Goal: Obtain resource: Download file/media

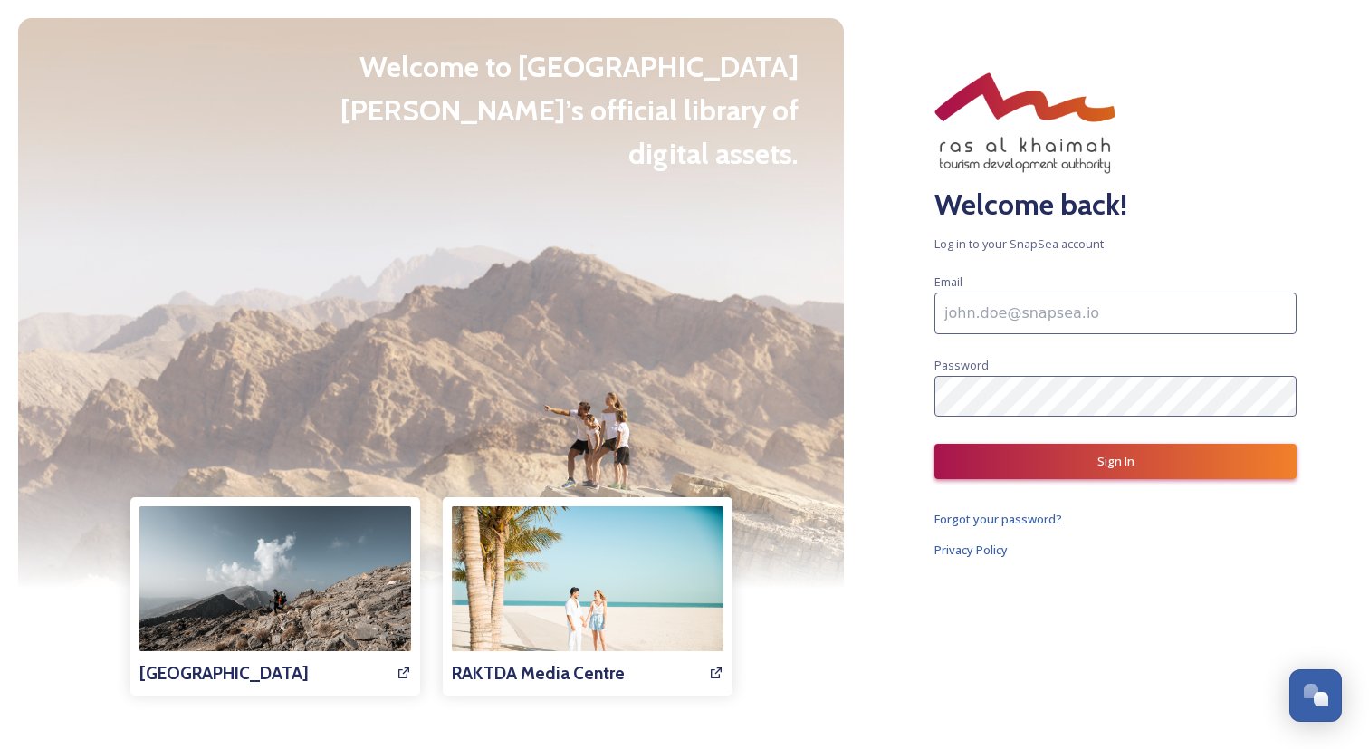
click at [1028, 311] on input at bounding box center [1115, 313] width 362 height 42
paste input "Kishan.gupta1@tbo.com"
type input "Kishan.gupta1@tbo.com"
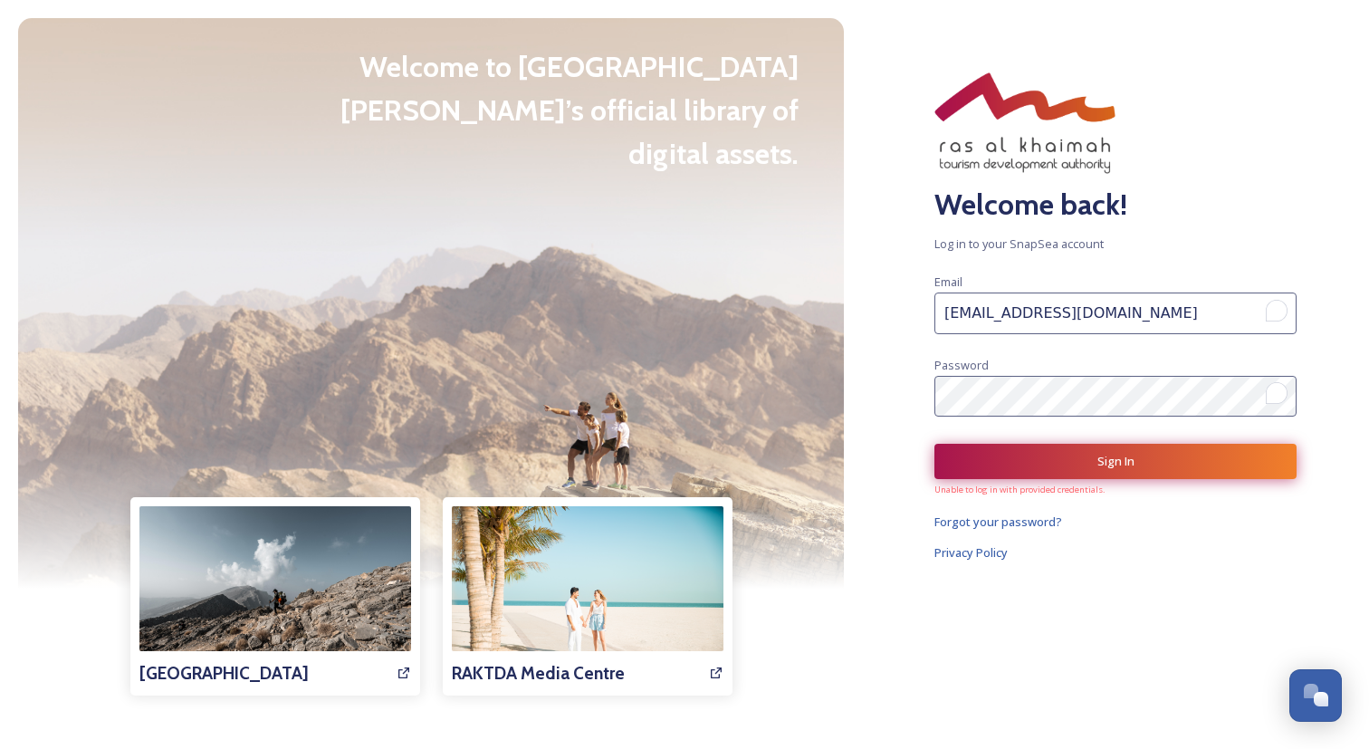
click at [1015, 467] on button "Sign In" at bounding box center [1115, 461] width 362 height 35
click at [1109, 416] on div "Welcome back! Log in to your SnapSea account Email Kishan.gupta1@tbo.com Passwo…" at bounding box center [1115, 374] width 507 height 749
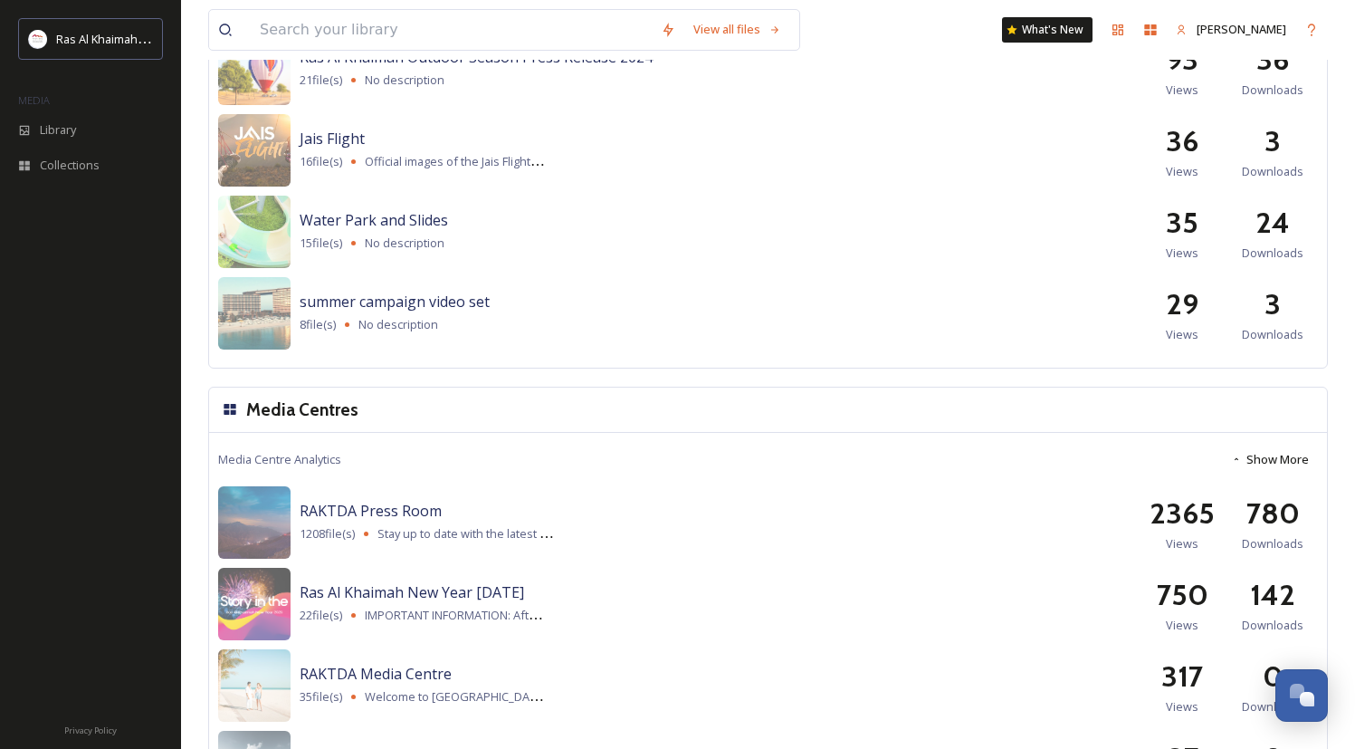
scroll to position [2220, 0]
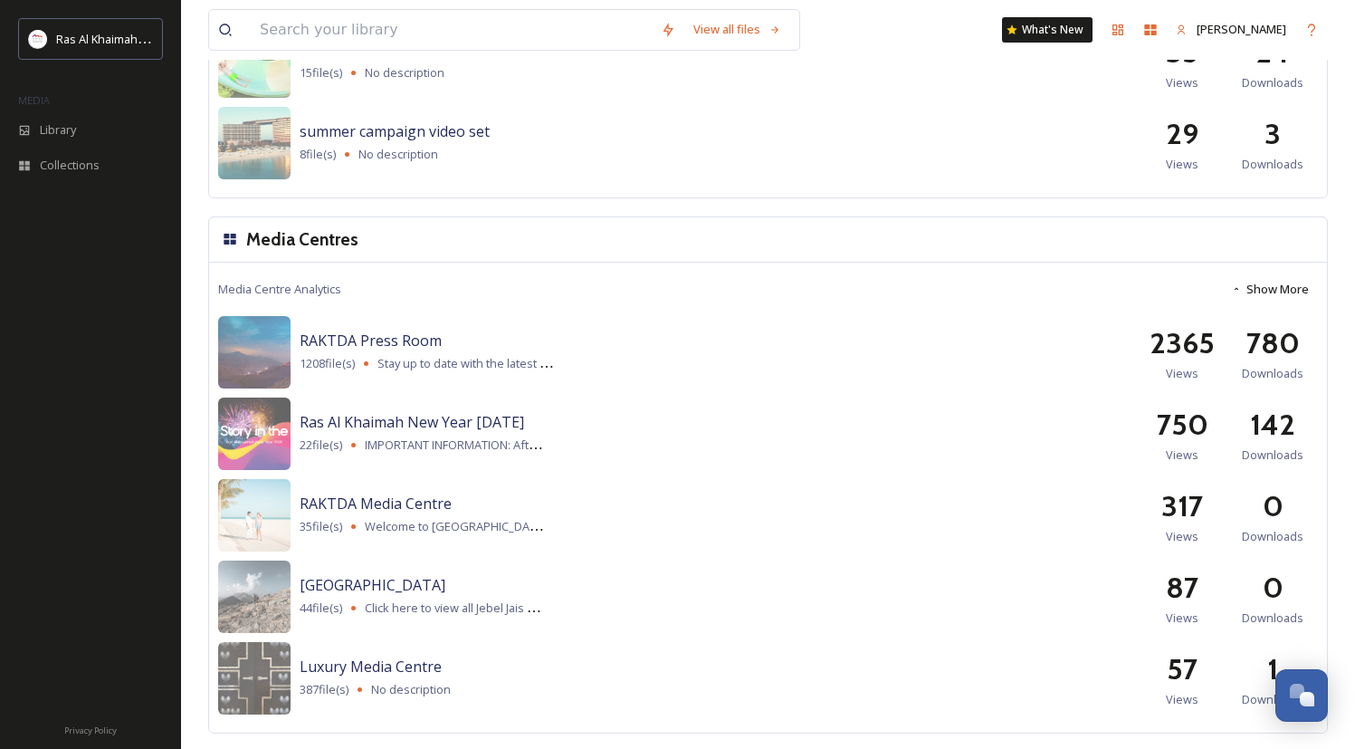
click at [1278, 367] on span "Downloads" at bounding box center [1273, 373] width 62 height 17
click at [1272, 382] on div "RAKTDA Press Room 1208 file(s) Stay up to date with the latest press releases, …" at bounding box center [768, 352] width 1100 height 72
click at [1192, 373] on span "Views" at bounding box center [1182, 373] width 33 height 17
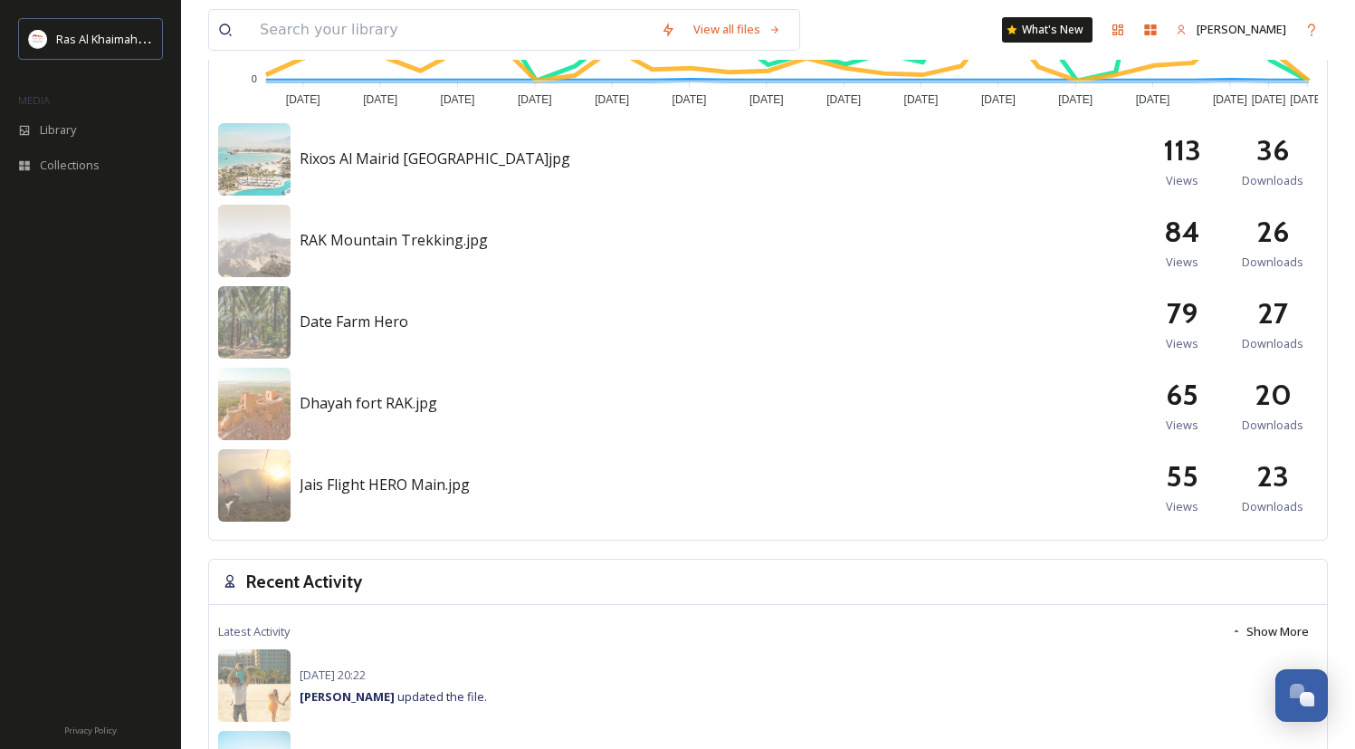
scroll to position [894, 0]
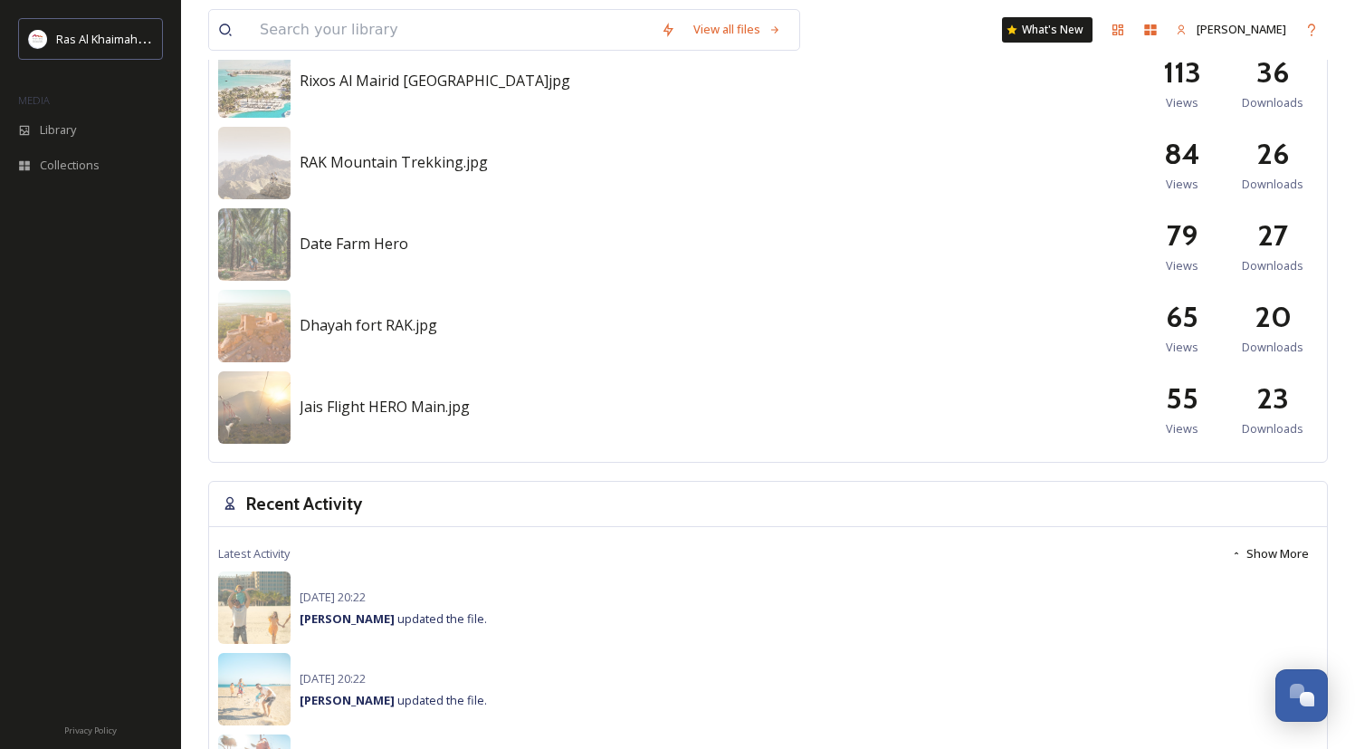
click at [1268, 435] on span "Downloads" at bounding box center [1273, 428] width 62 height 17
click at [1292, 396] on div "23 Downloads" at bounding box center [1273, 407] width 91 height 61
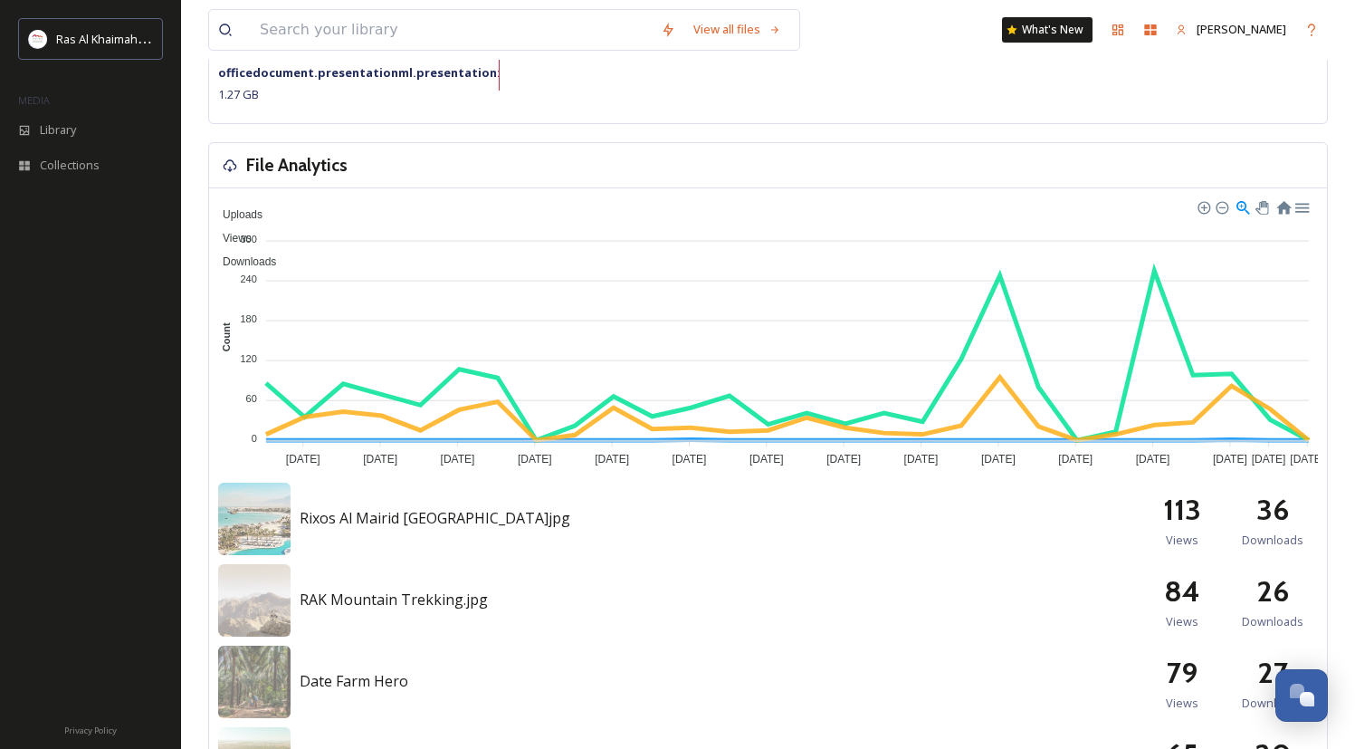
scroll to position [0, 0]
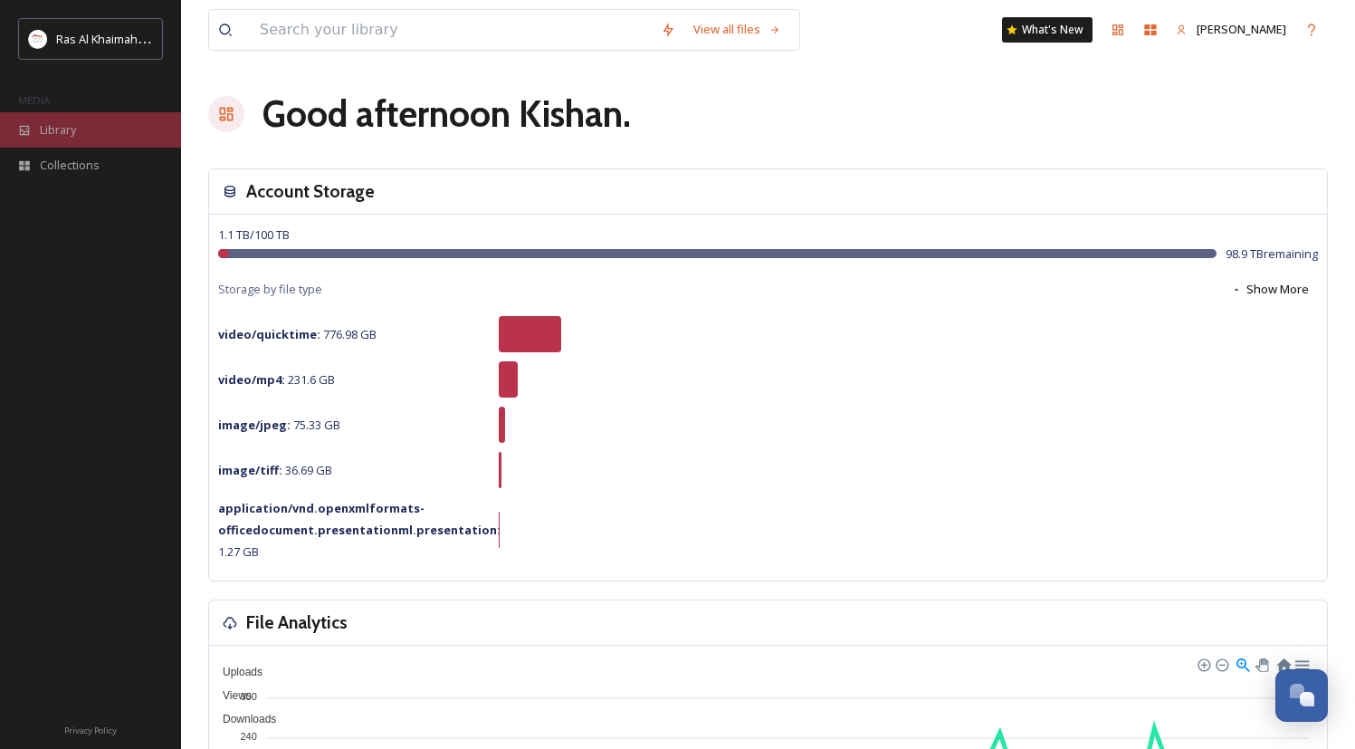
click at [57, 130] on span "Library" at bounding box center [58, 129] width 36 height 17
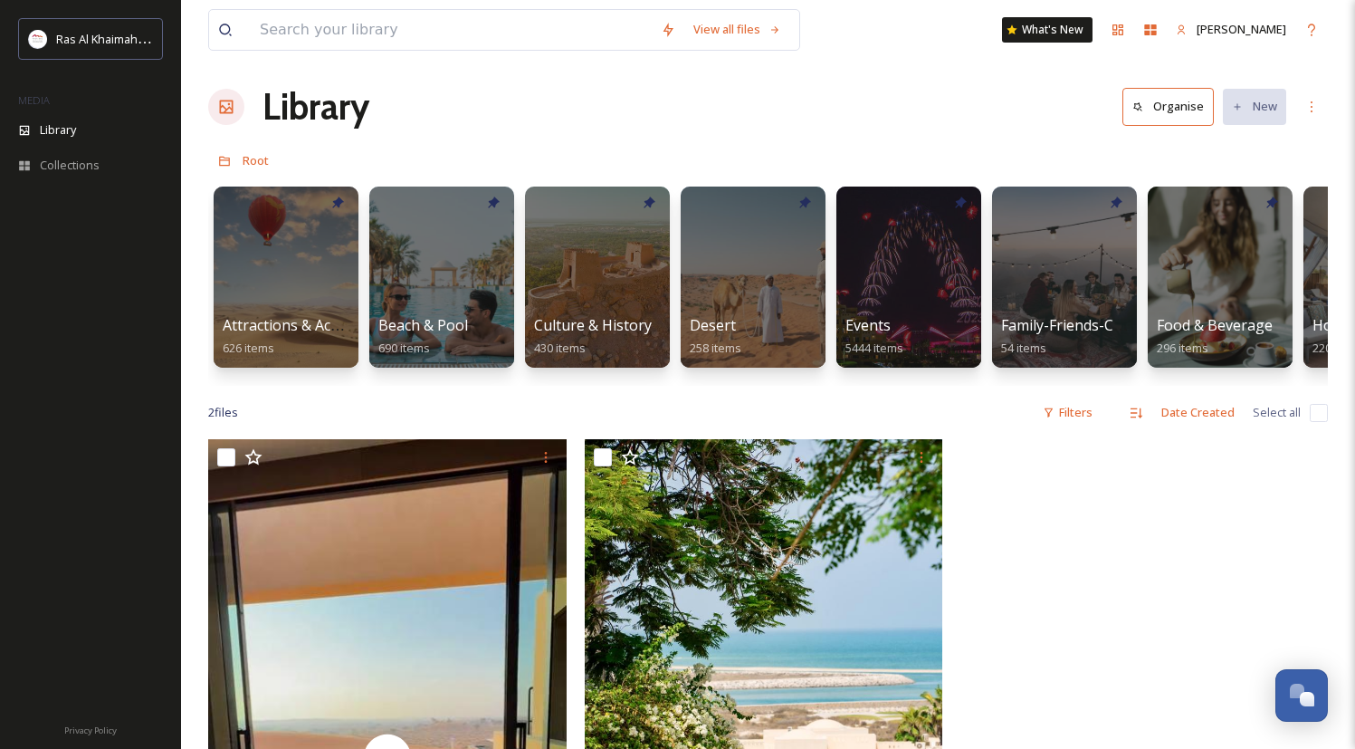
scroll to position [1, 0]
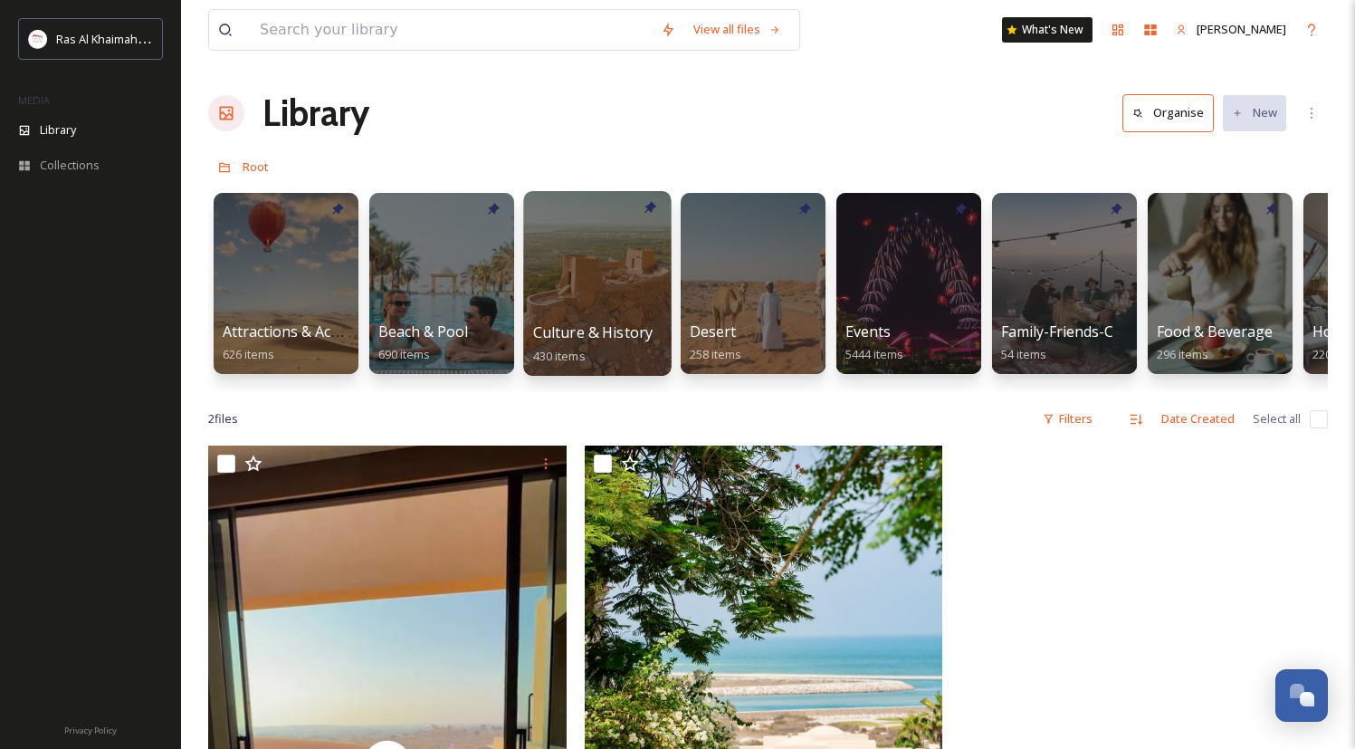
drag, startPoint x: 752, startPoint y: 299, endPoint x: 534, endPoint y: 307, distance: 218.3
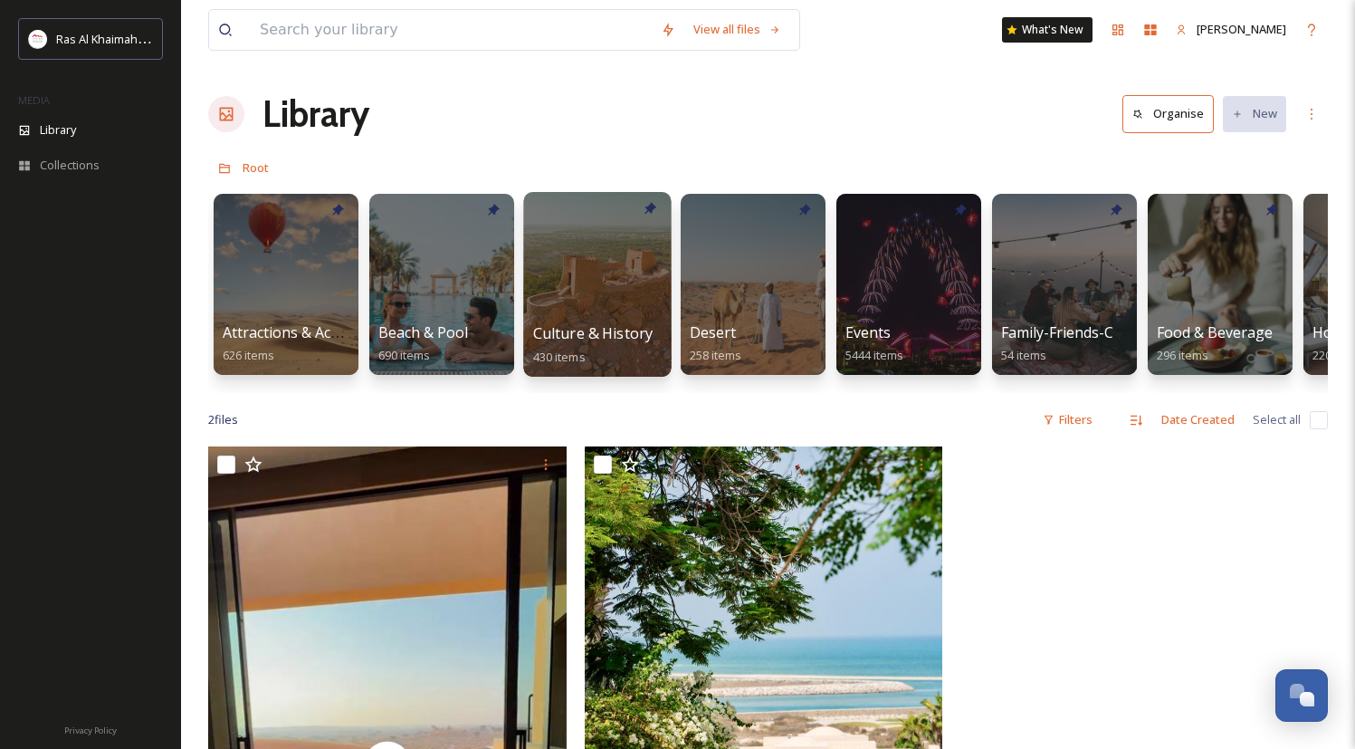
click at [583, 281] on div at bounding box center [597, 284] width 148 height 185
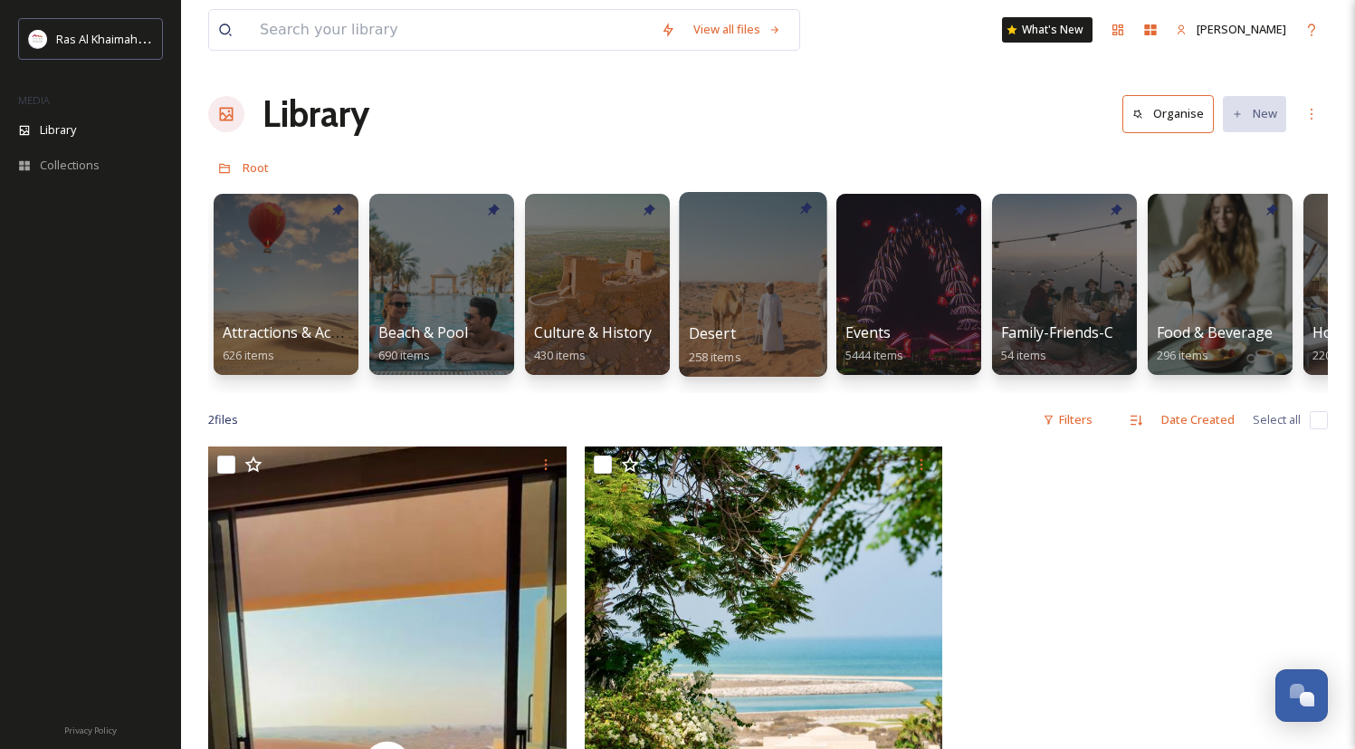
click at [717, 273] on div at bounding box center [753, 284] width 148 height 185
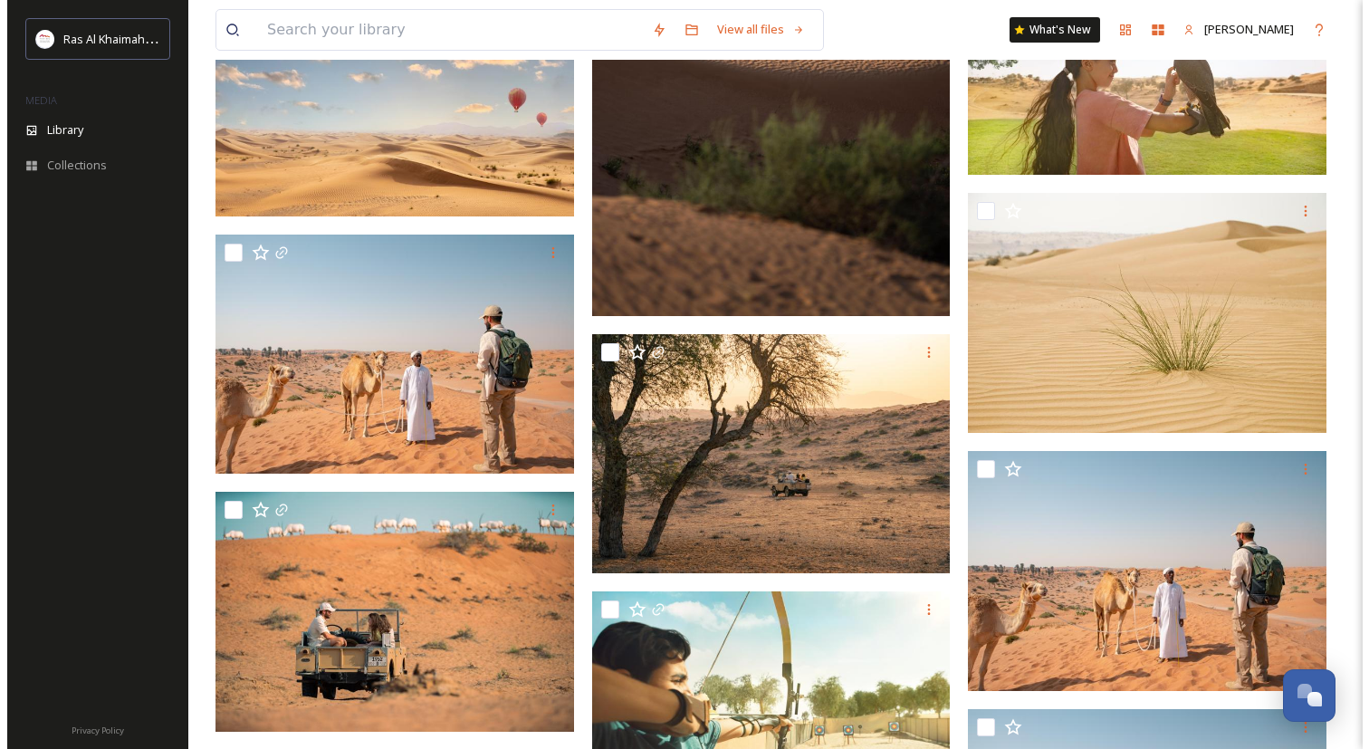
scroll to position [1009, 0]
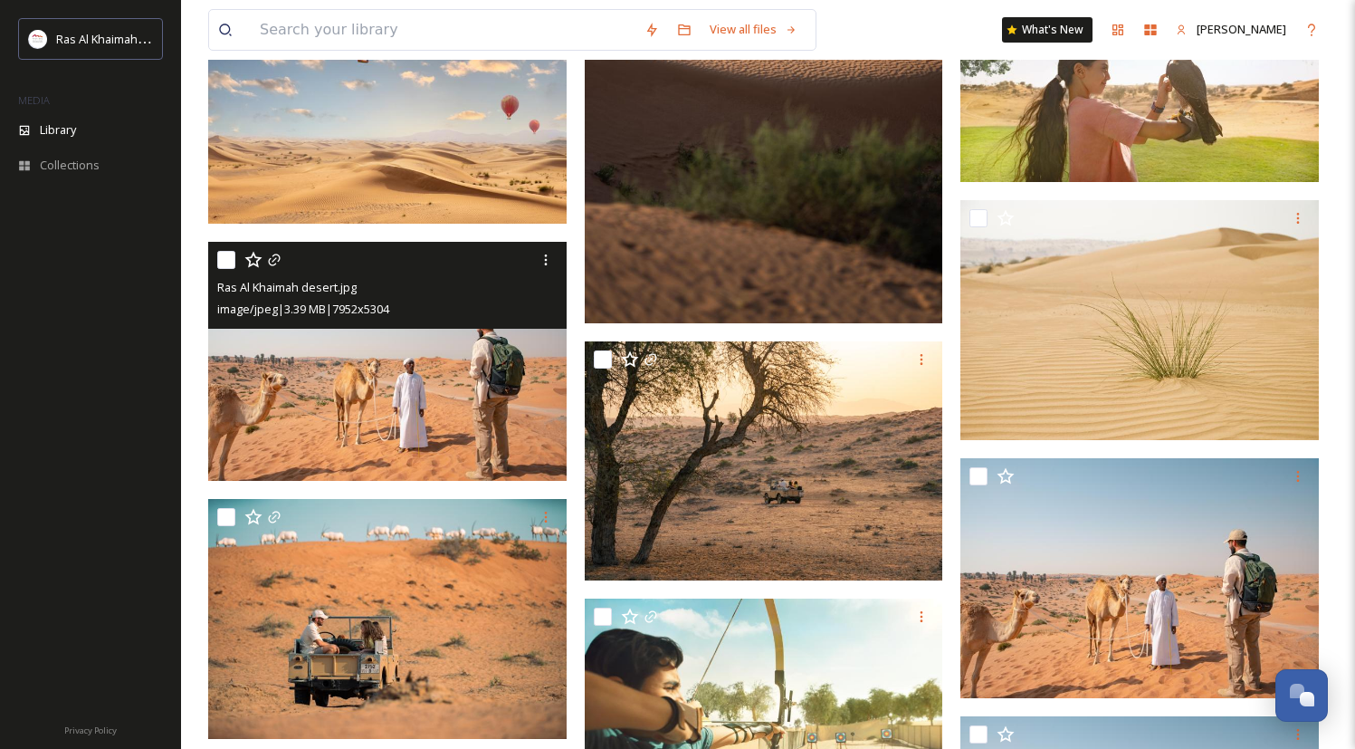
click at [408, 389] on img at bounding box center [387, 361] width 359 height 239
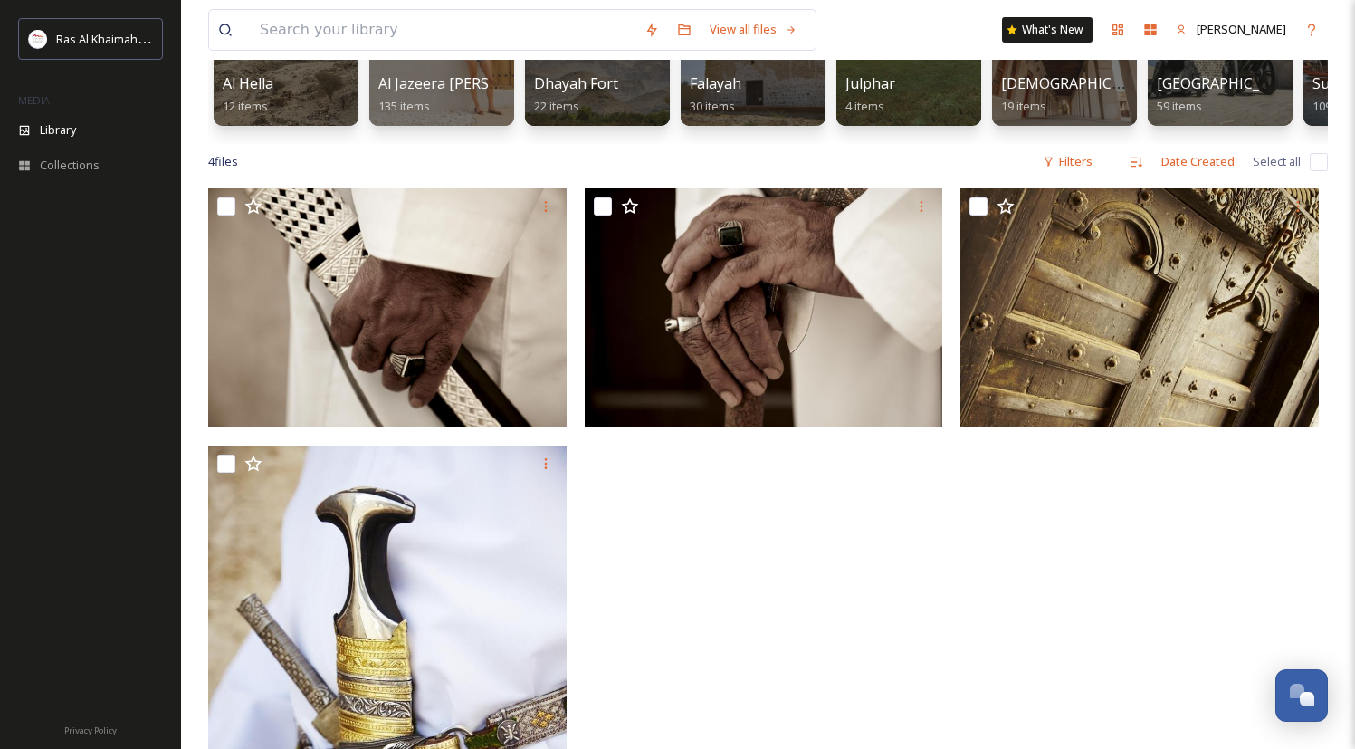
scroll to position [528, 0]
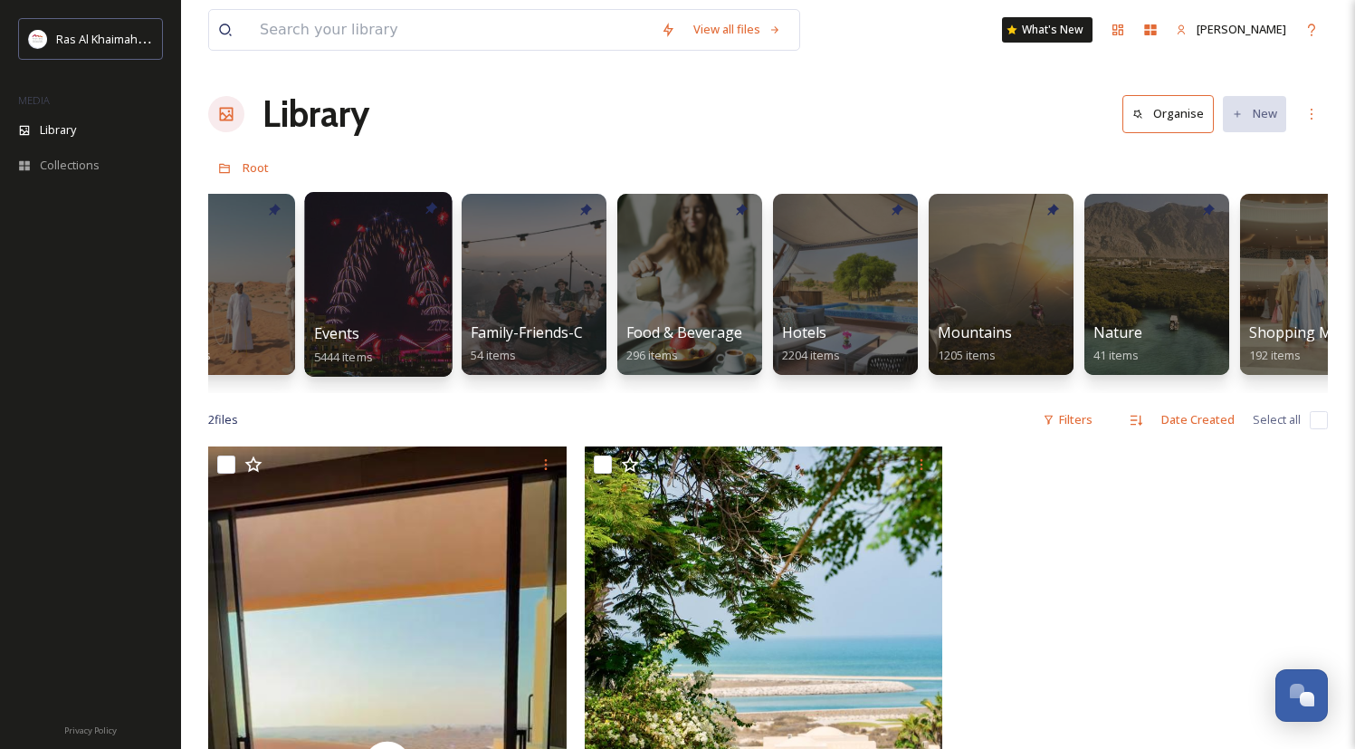
scroll to position [0, 542]
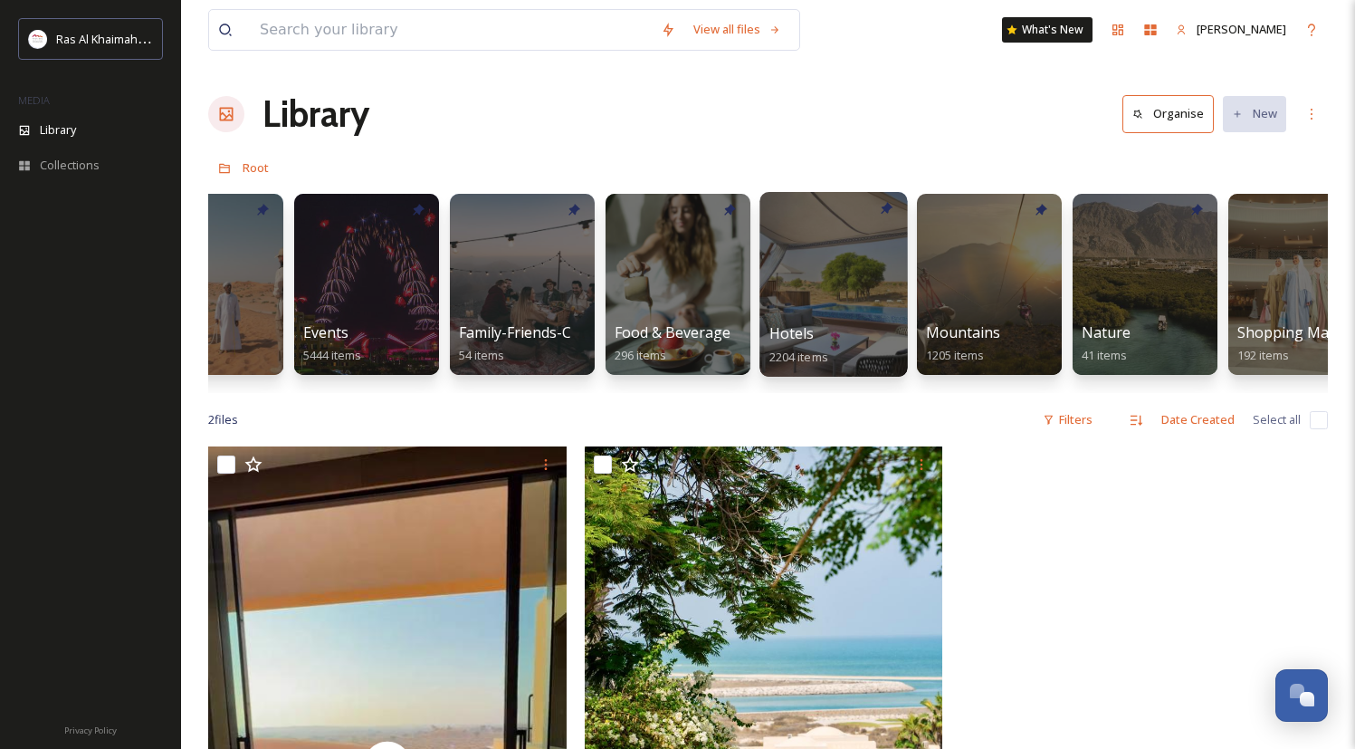
click at [837, 282] on div at bounding box center [834, 284] width 148 height 185
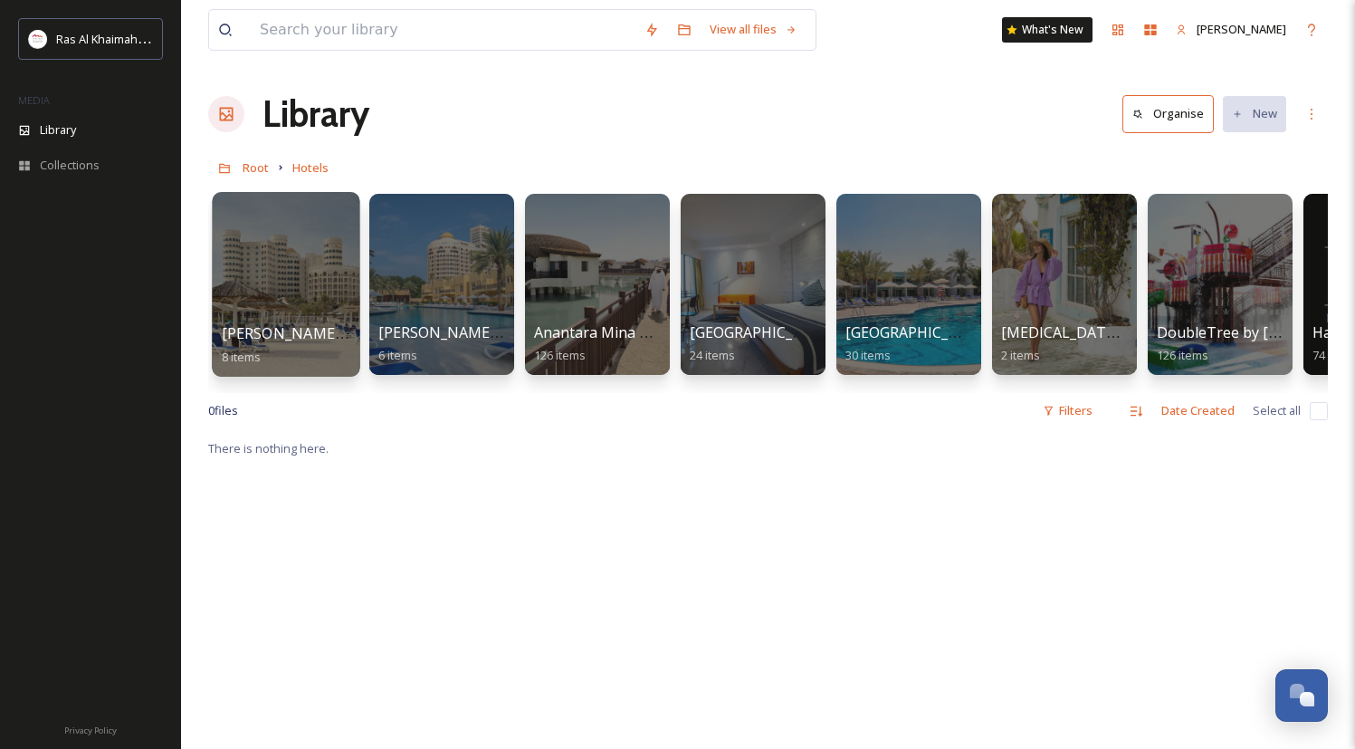
click at [316, 263] on div at bounding box center [286, 284] width 148 height 185
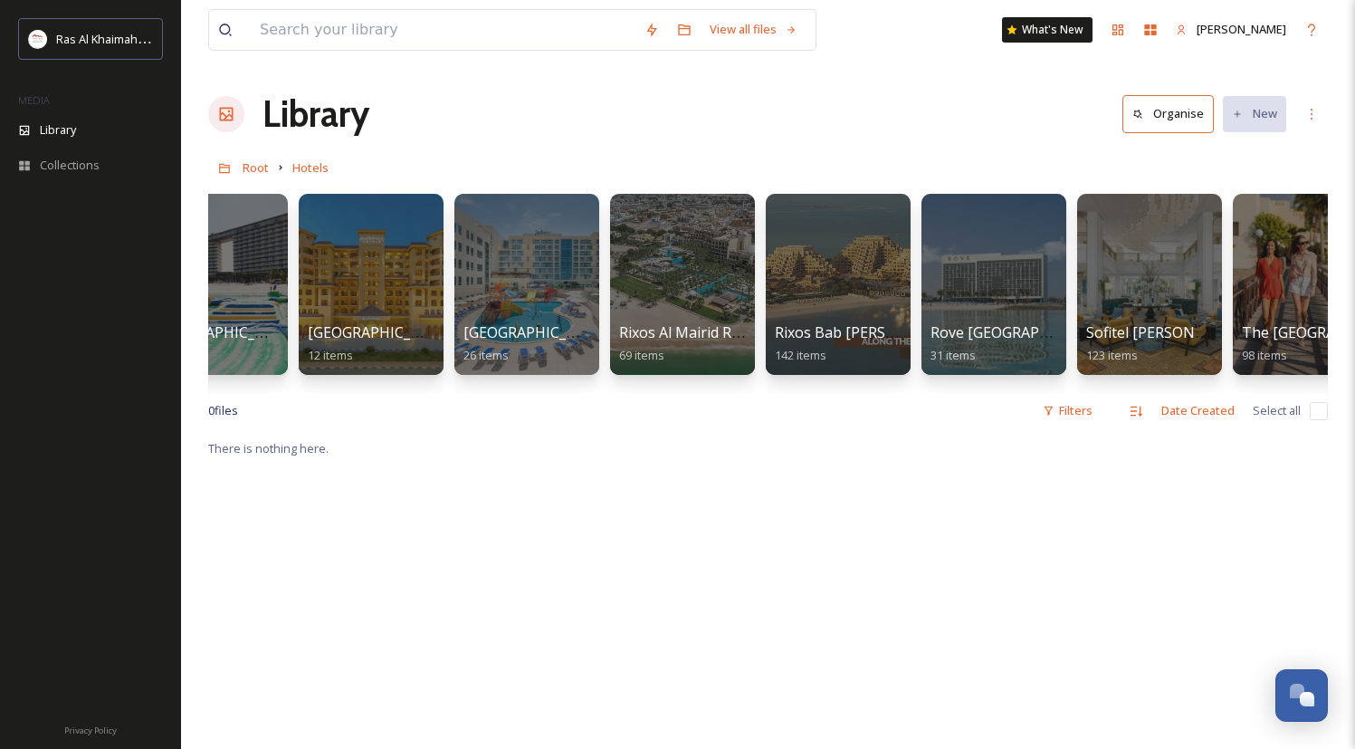
scroll to position [0, 1624]
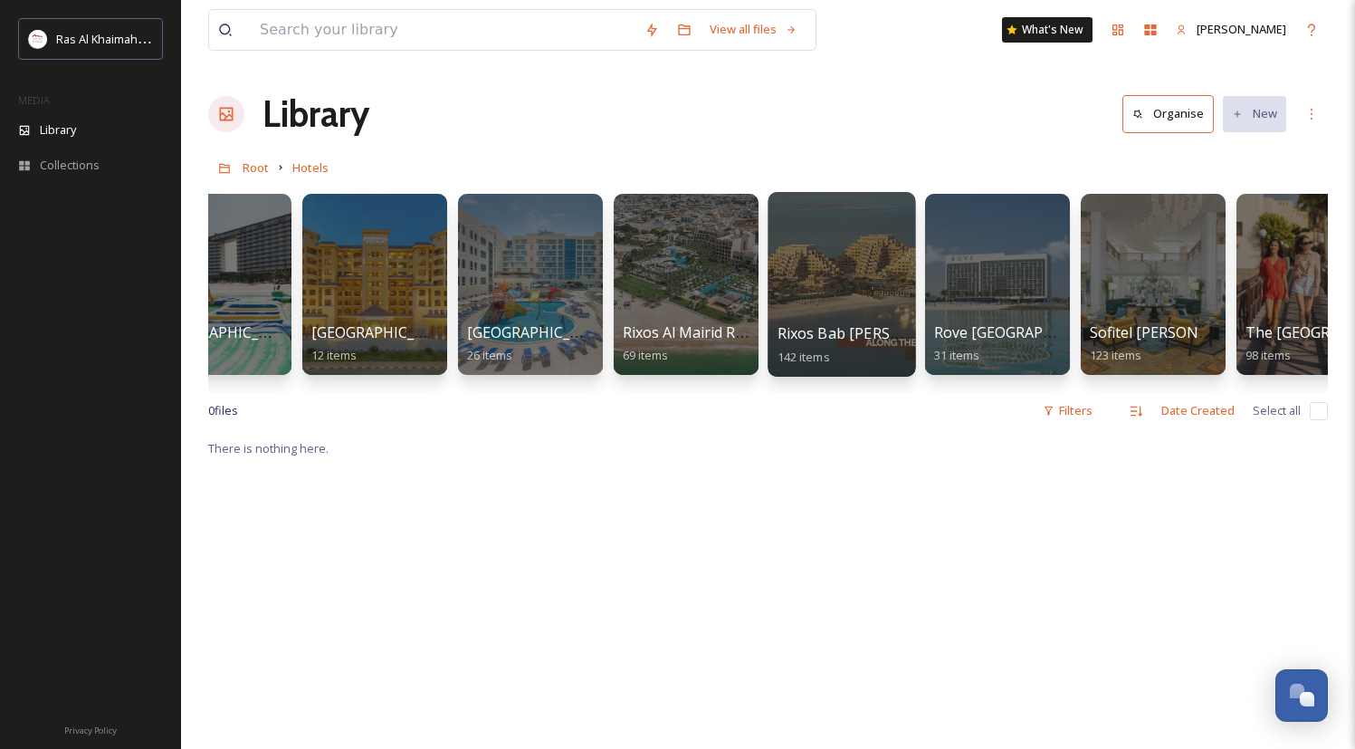
click at [818, 267] on div at bounding box center [842, 284] width 148 height 185
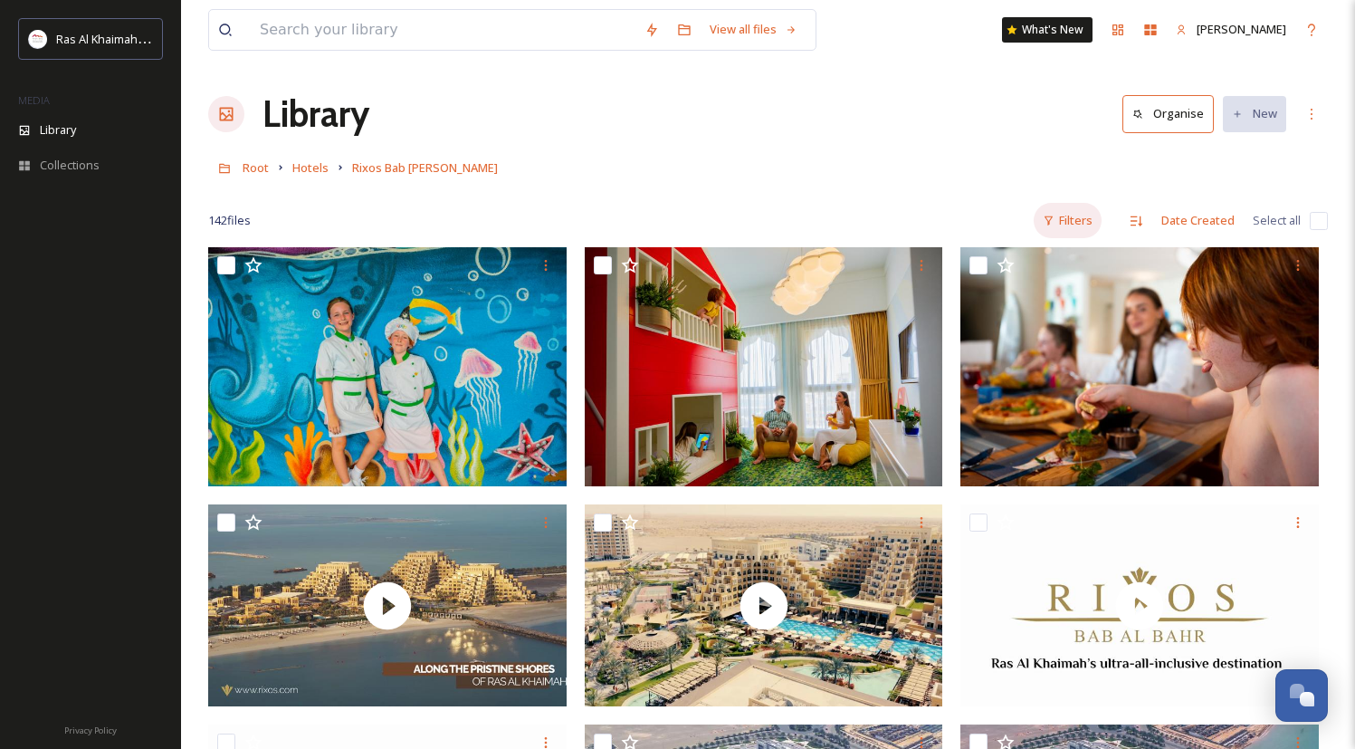
click at [1080, 215] on div "Filters" at bounding box center [1068, 220] width 68 height 35
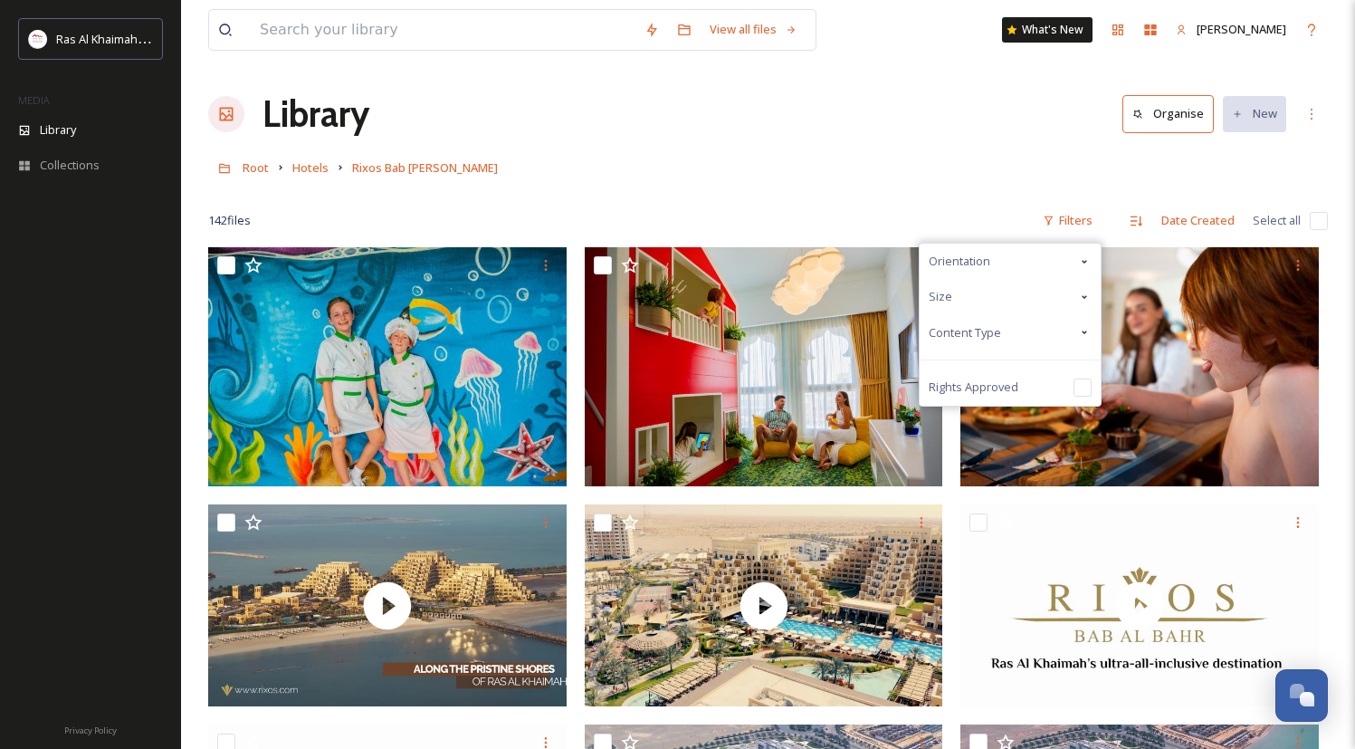
click at [1062, 254] on div "Orientation" at bounding box center [1010, 261] width 181 height 35
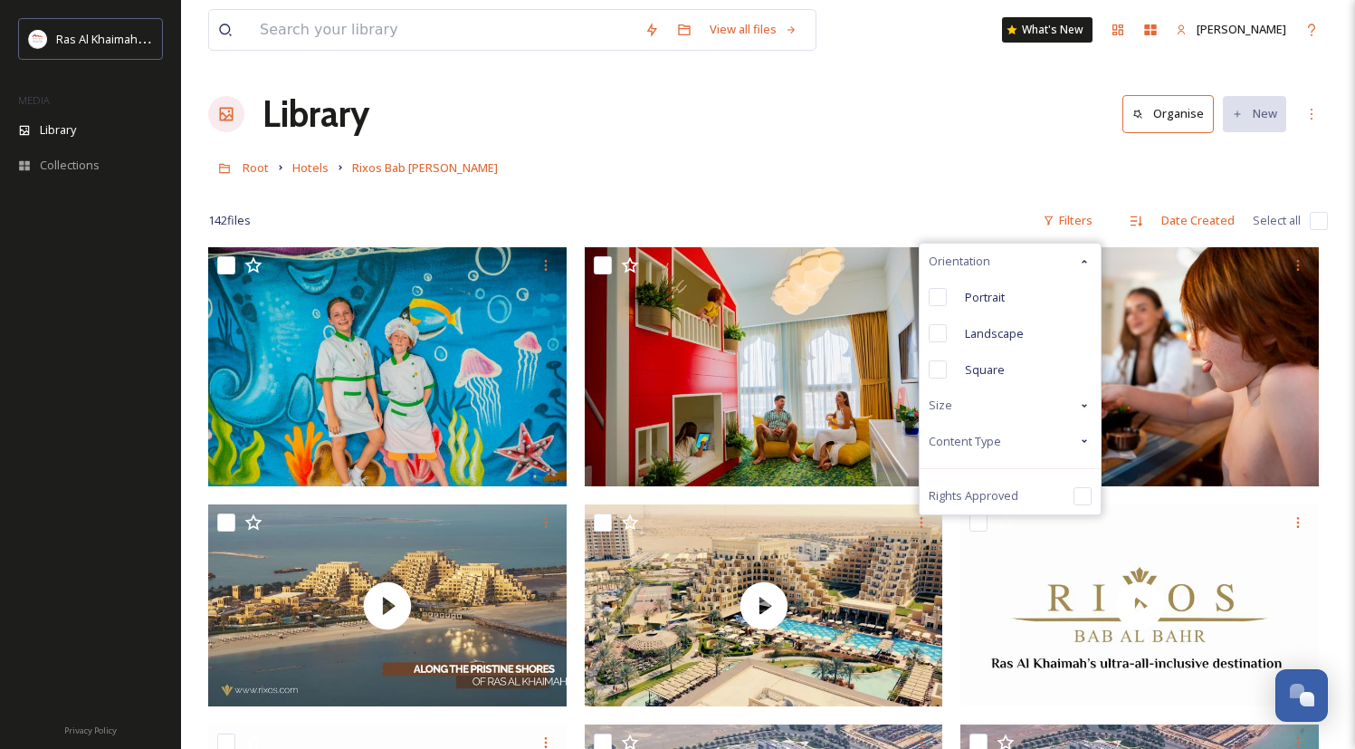
click at [1062, 254] on div "Orientation" at bounding box center [1010, 261] width 181 height 35
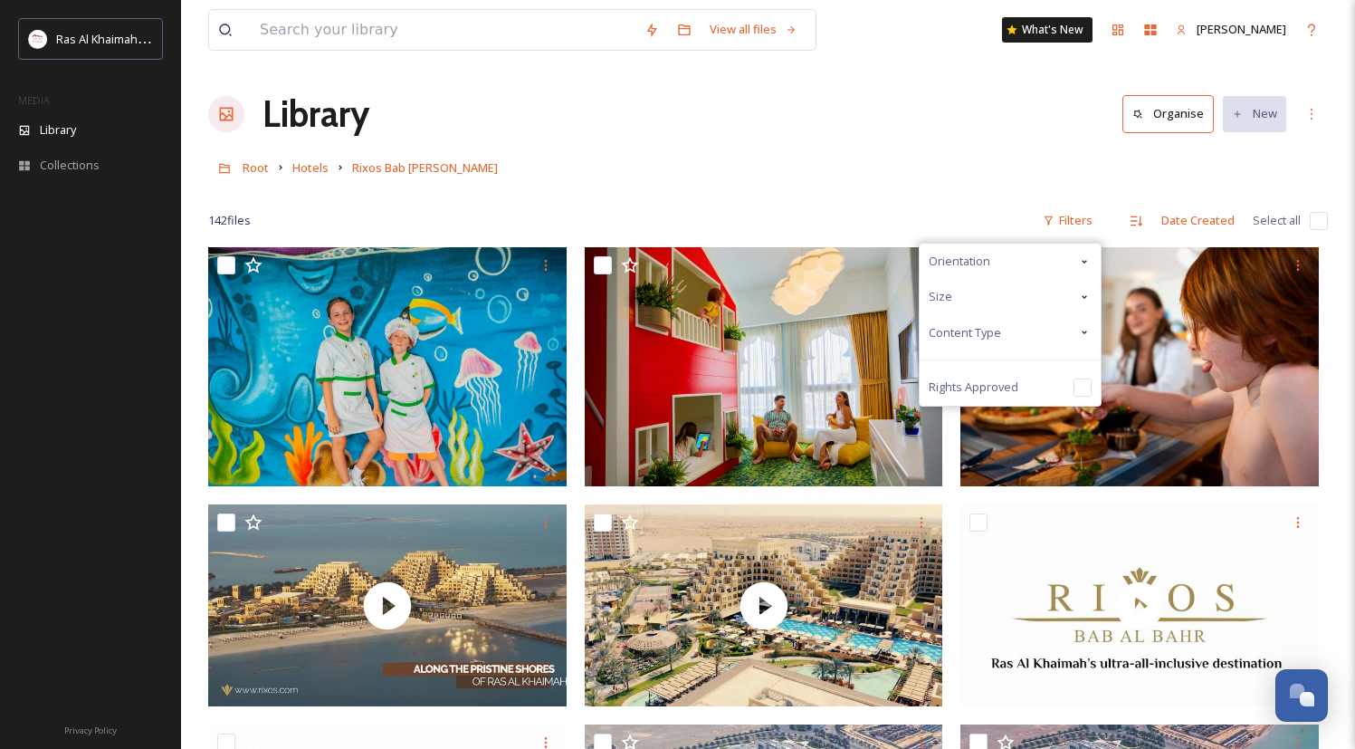
click at [1075, 334] on div "Content Type" at bounding box center [1010, 332] width 181 height 35
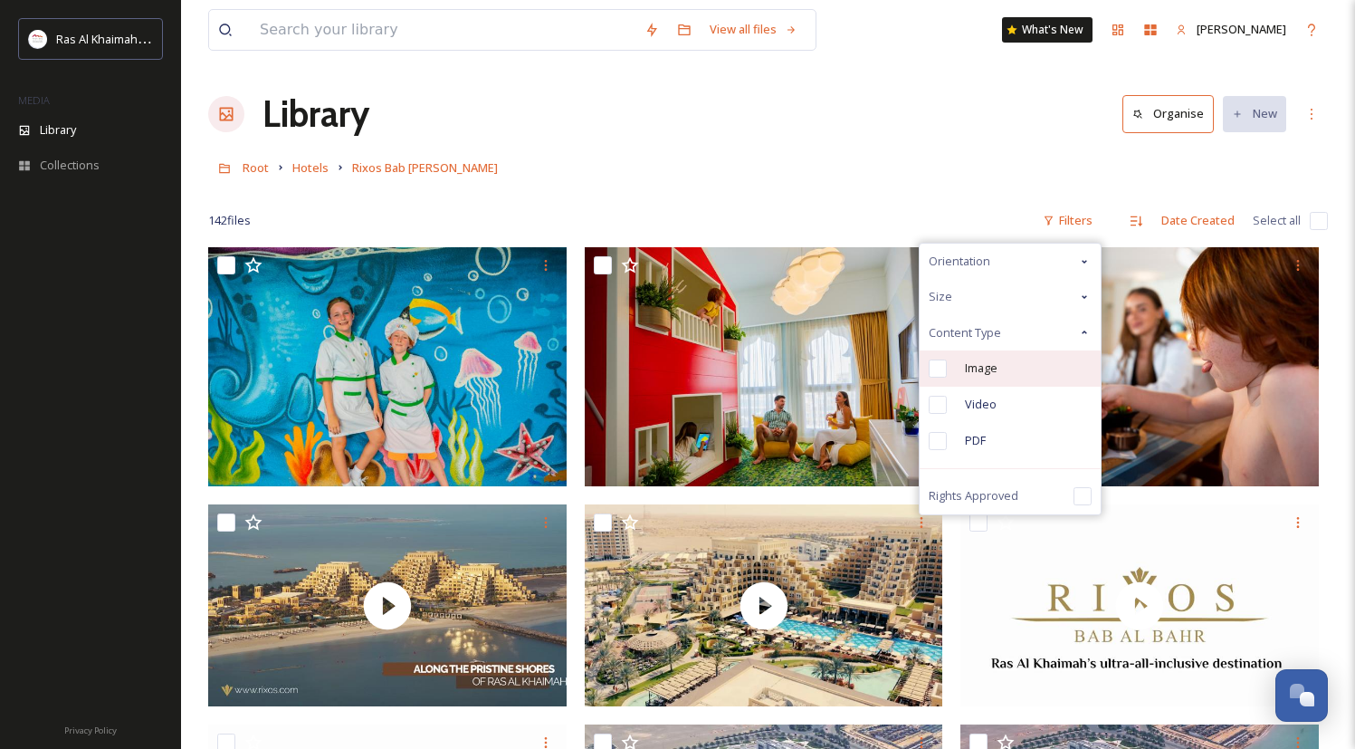
click at [940, 365] on input "checkbox" at bounding box center [938, 368] width 18 height 18
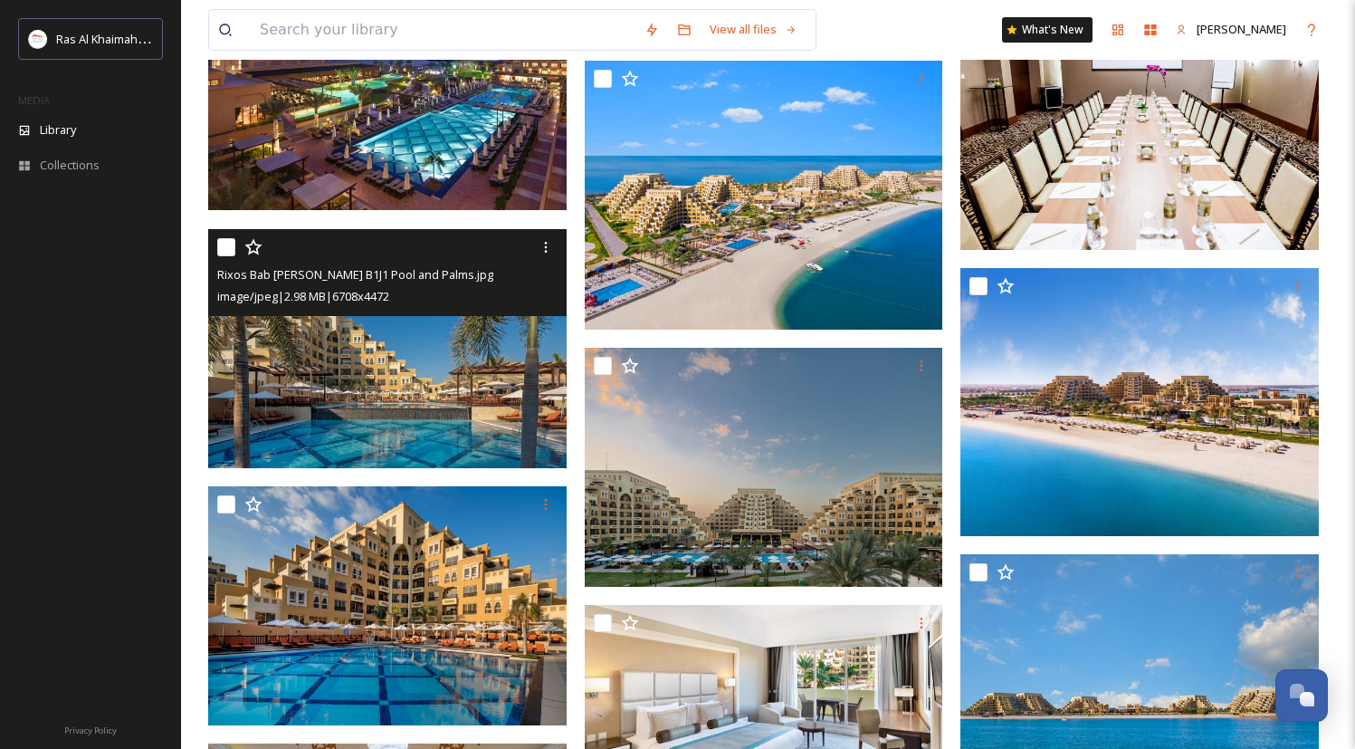
scroll to position [10012, 0]
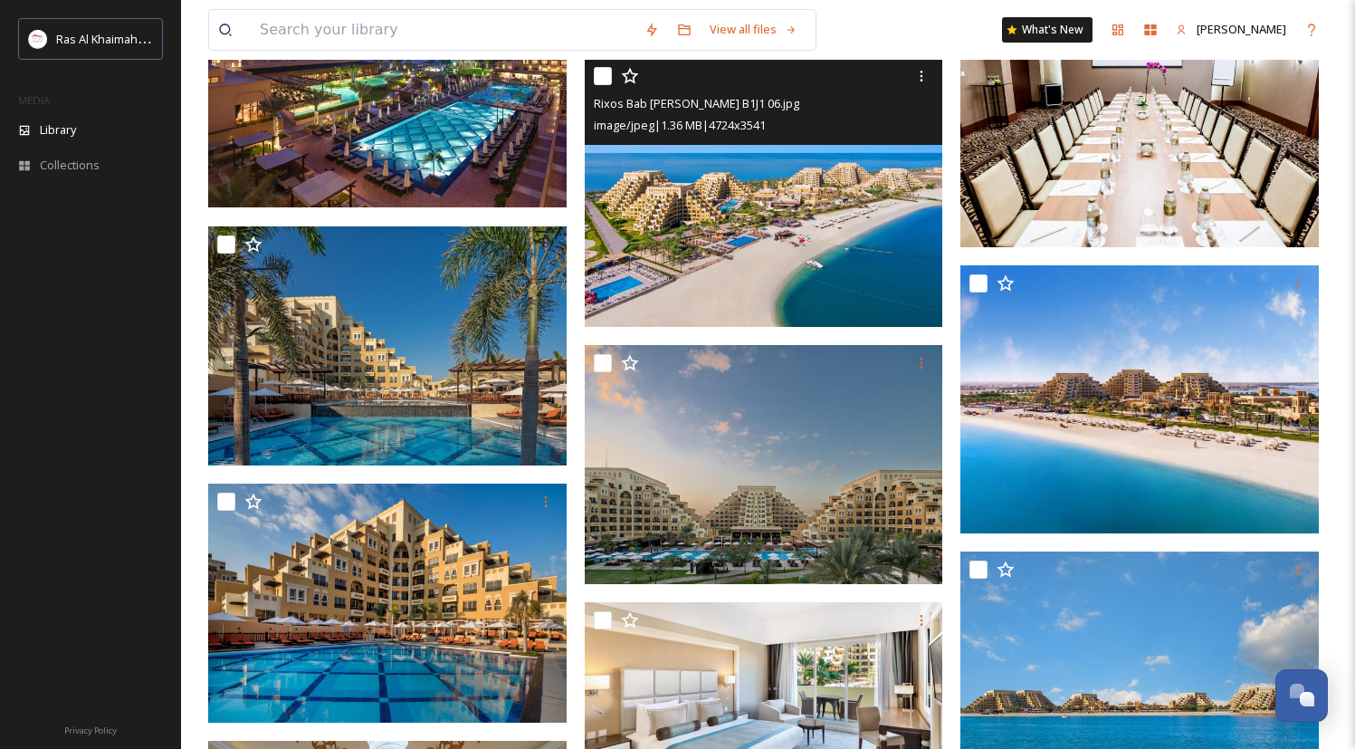
click at [770, 253] on img at bounding box center [764, 192] width 359 height 269
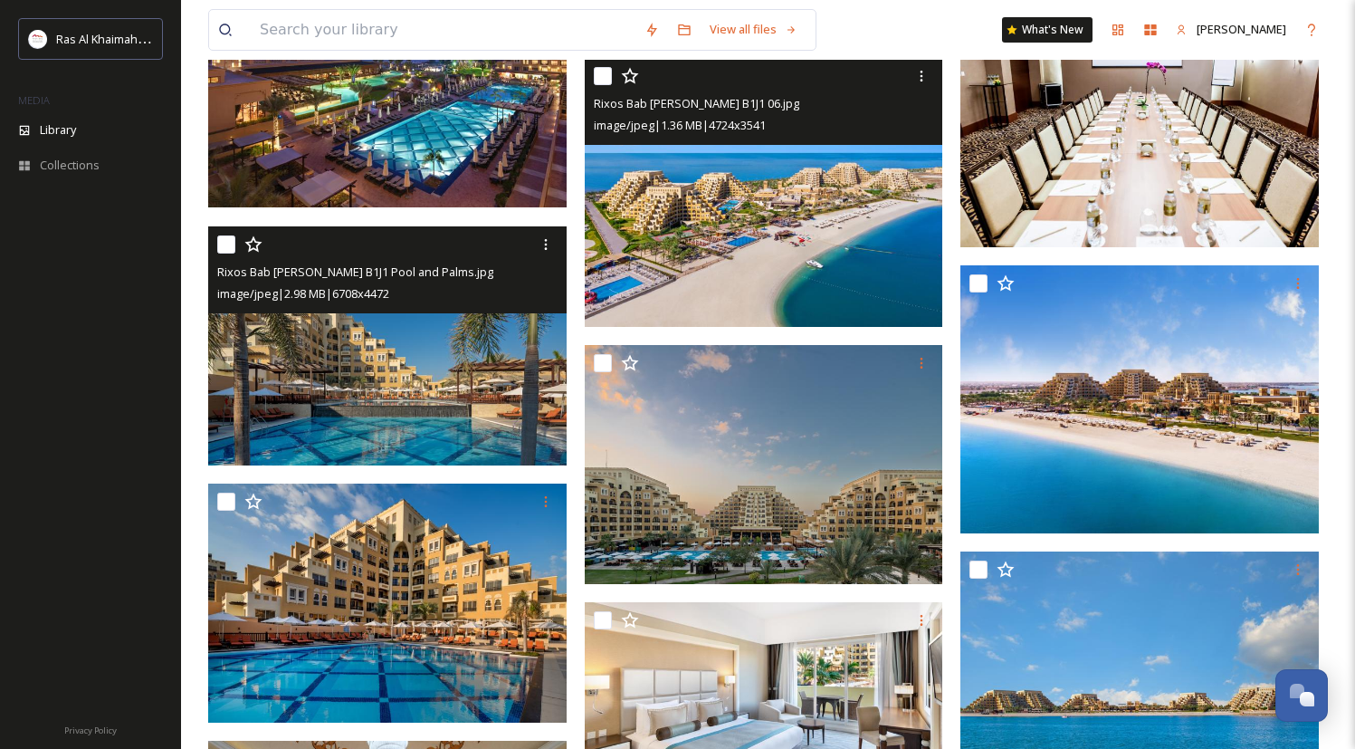
click at [409, 319] on img at bounding box center [387, 344] width 359 height 239
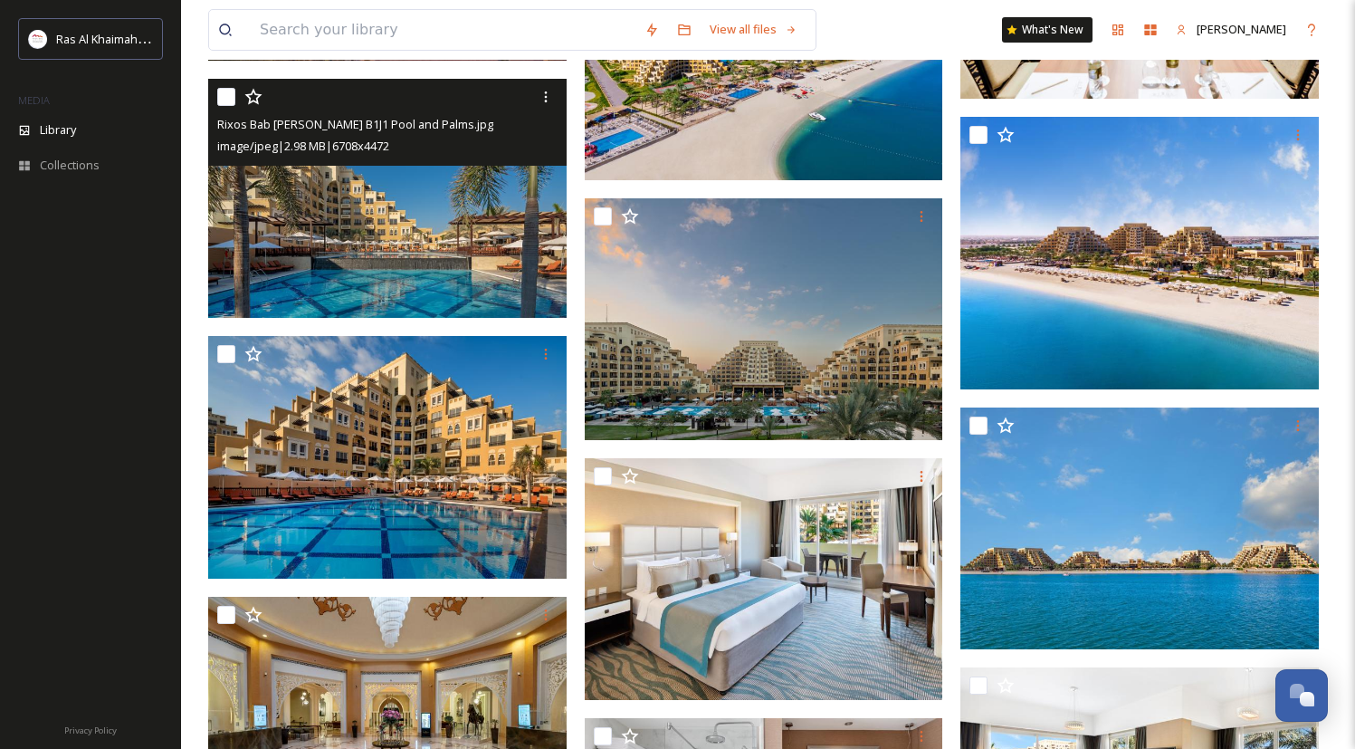
scroll to position [10334, 0]
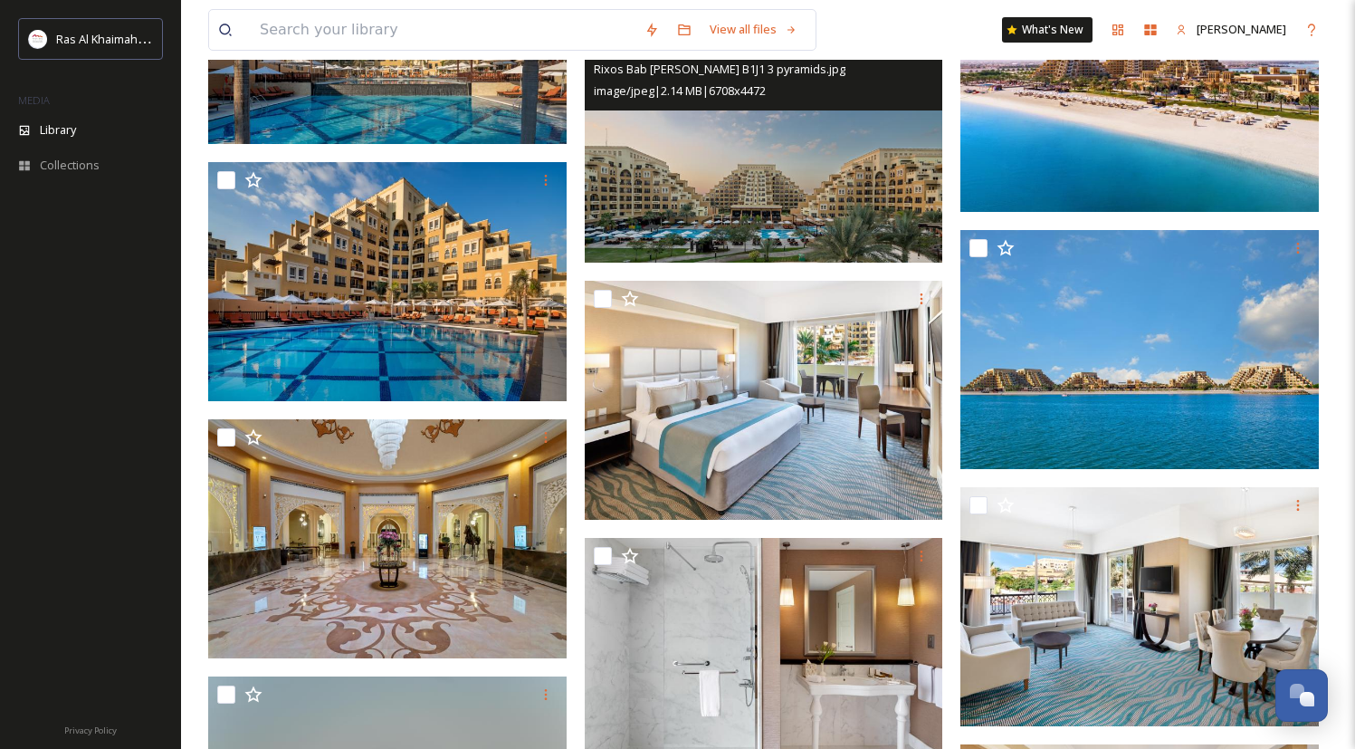
click at [777, 184] on img at bounding box center [764, 143] width 359 height 239
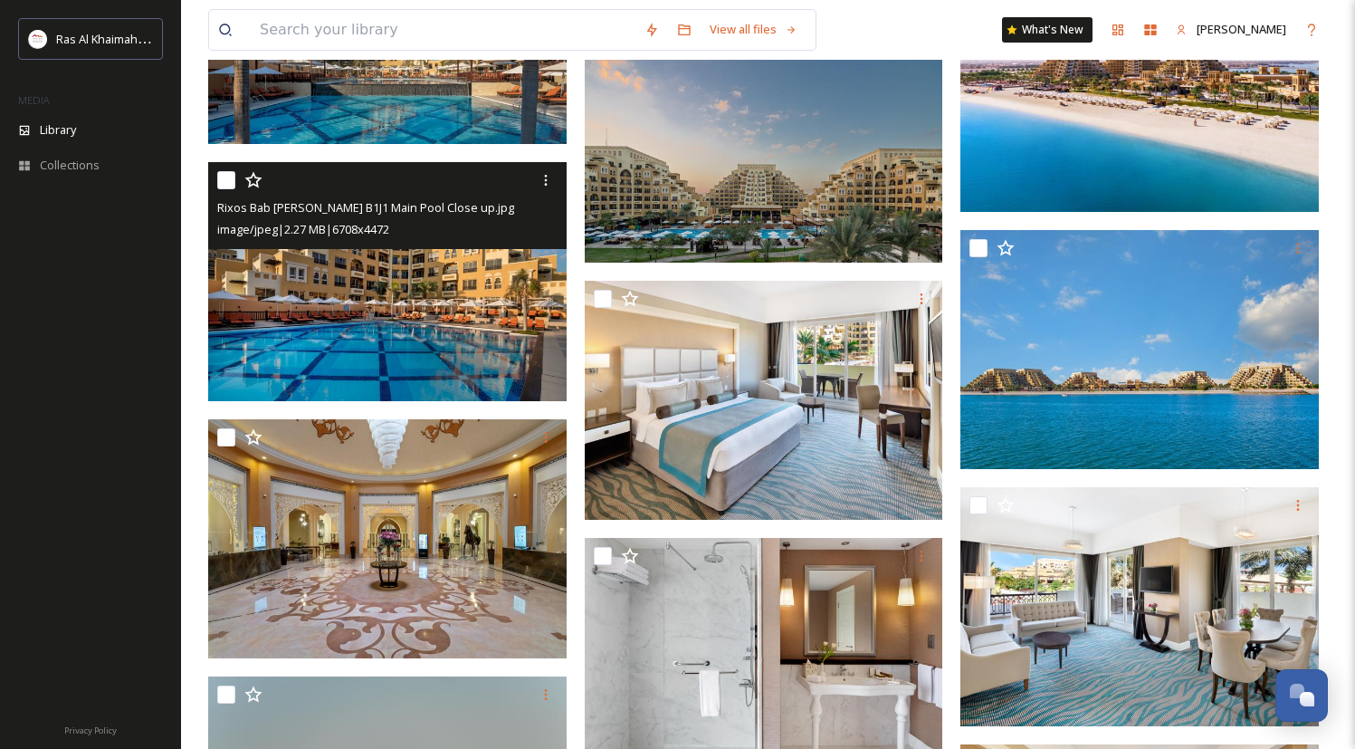
click at [387, 303] on img at bounding box center [387, 280] width 359 height 239
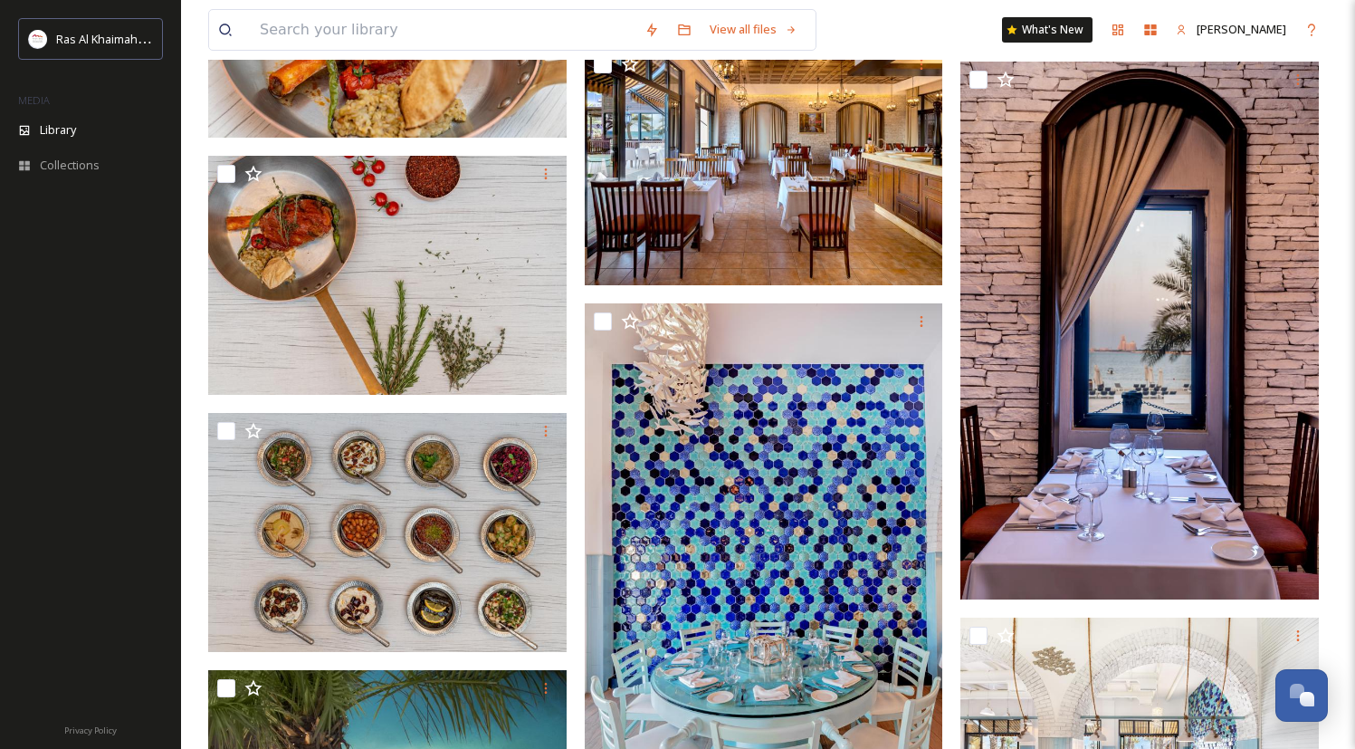
scroll to position [3468, 0]
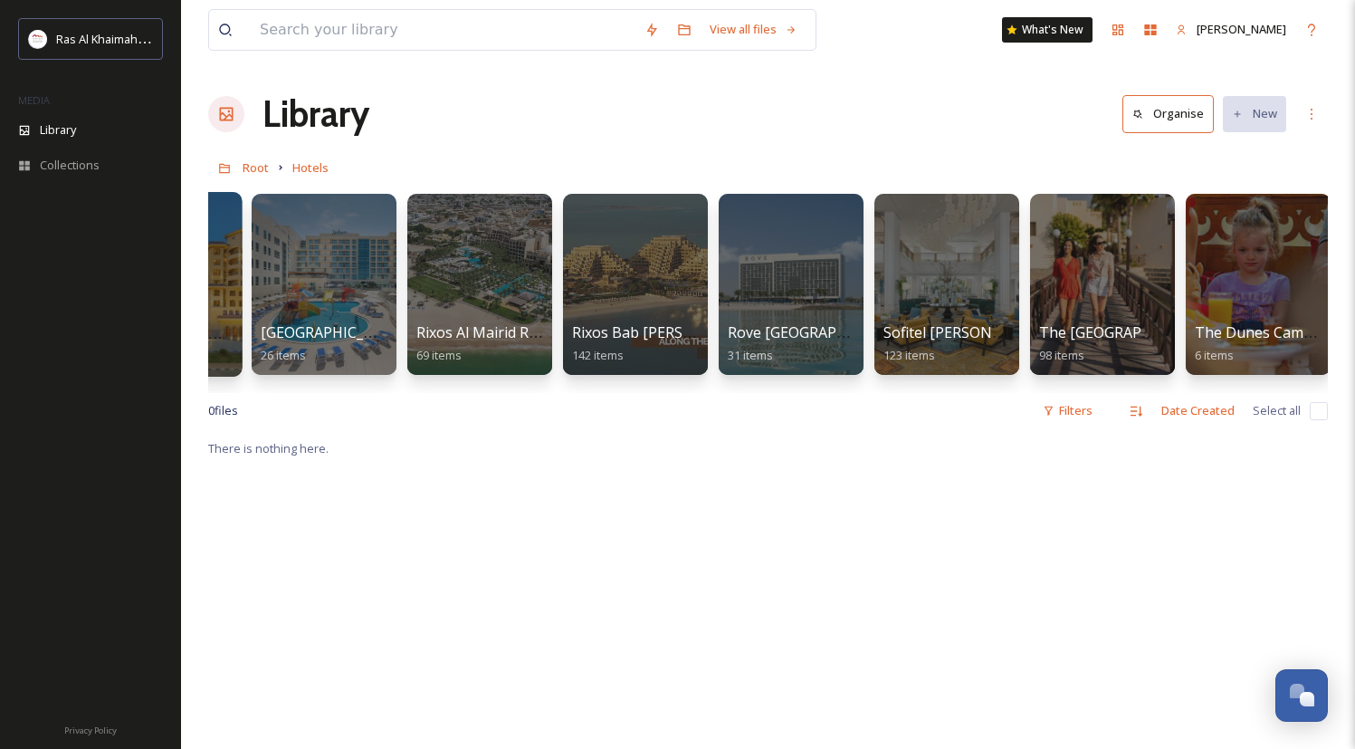
scroll to position [0, 1853]
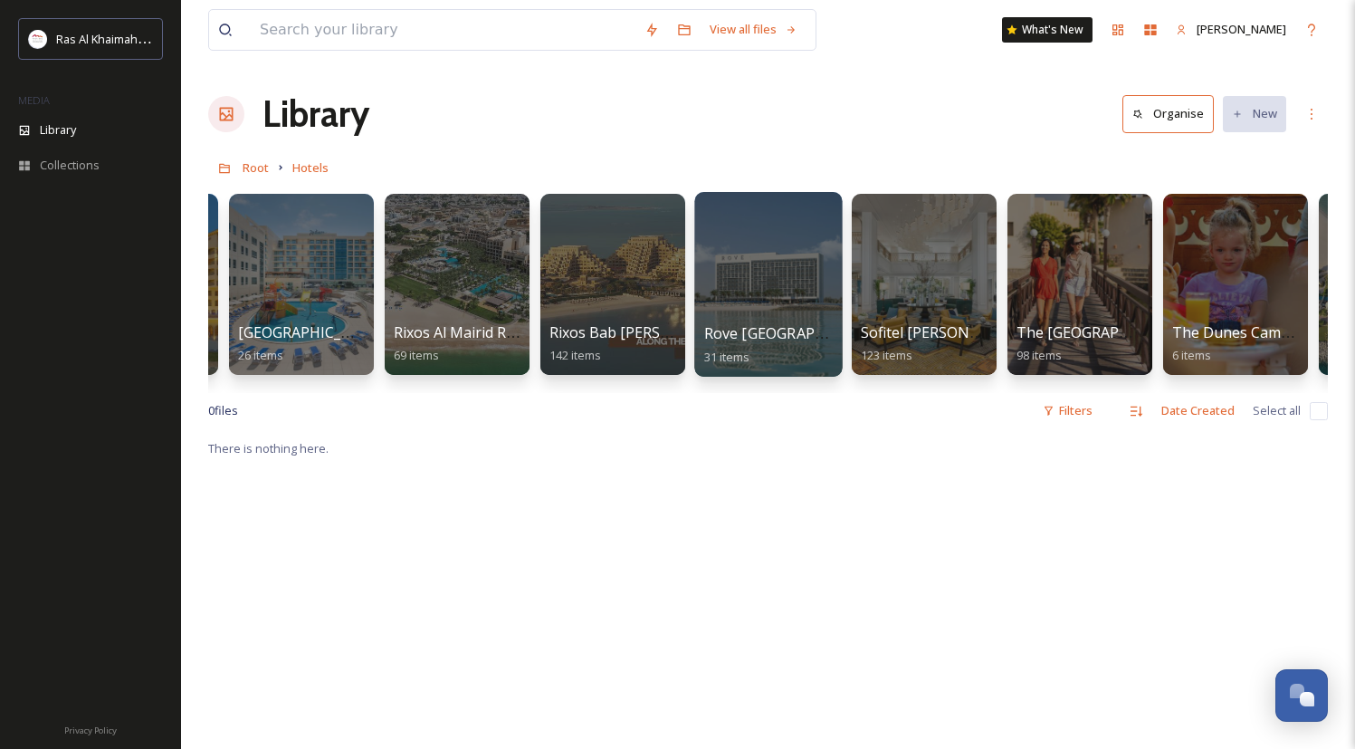
click at [750, 282] on div at bounding box center [768, 284] width 148 height 185
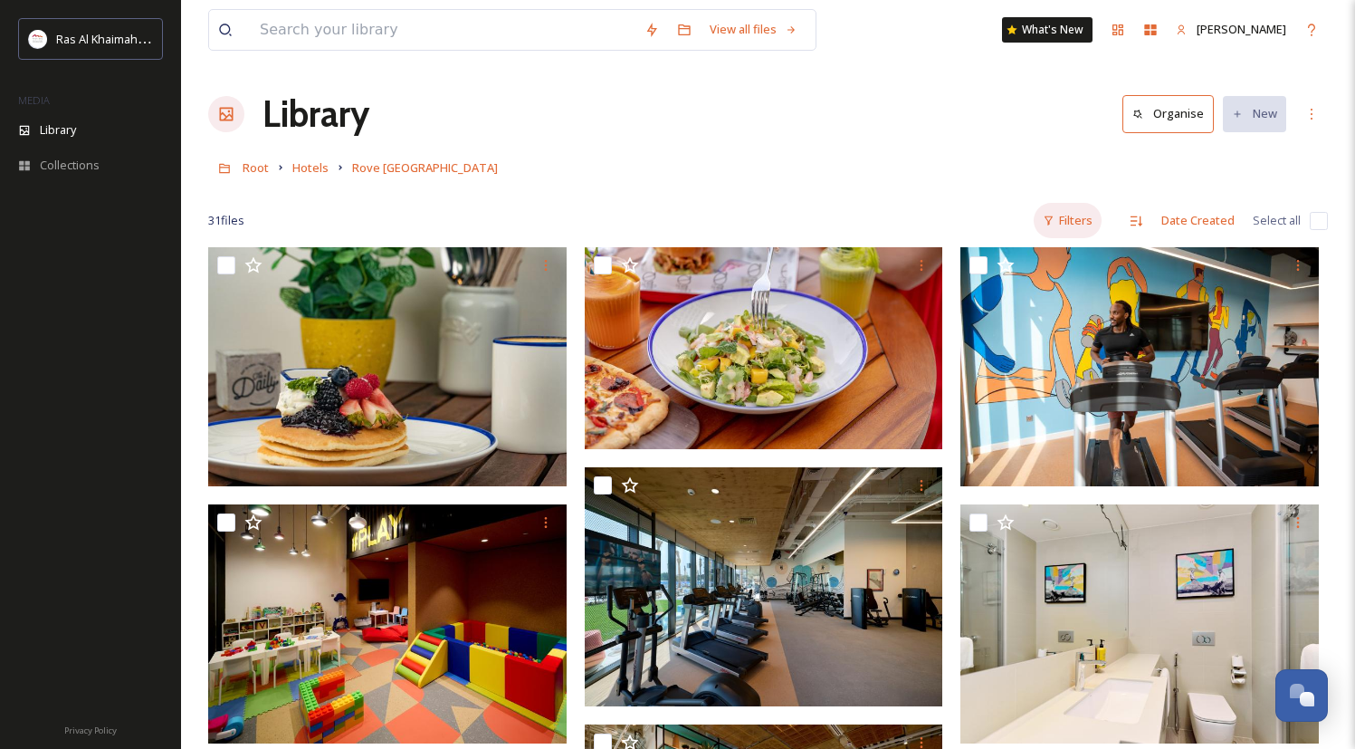
click at [1067, 219] on div "Filters" at bounding box center [1068, 220] width 68 height 35
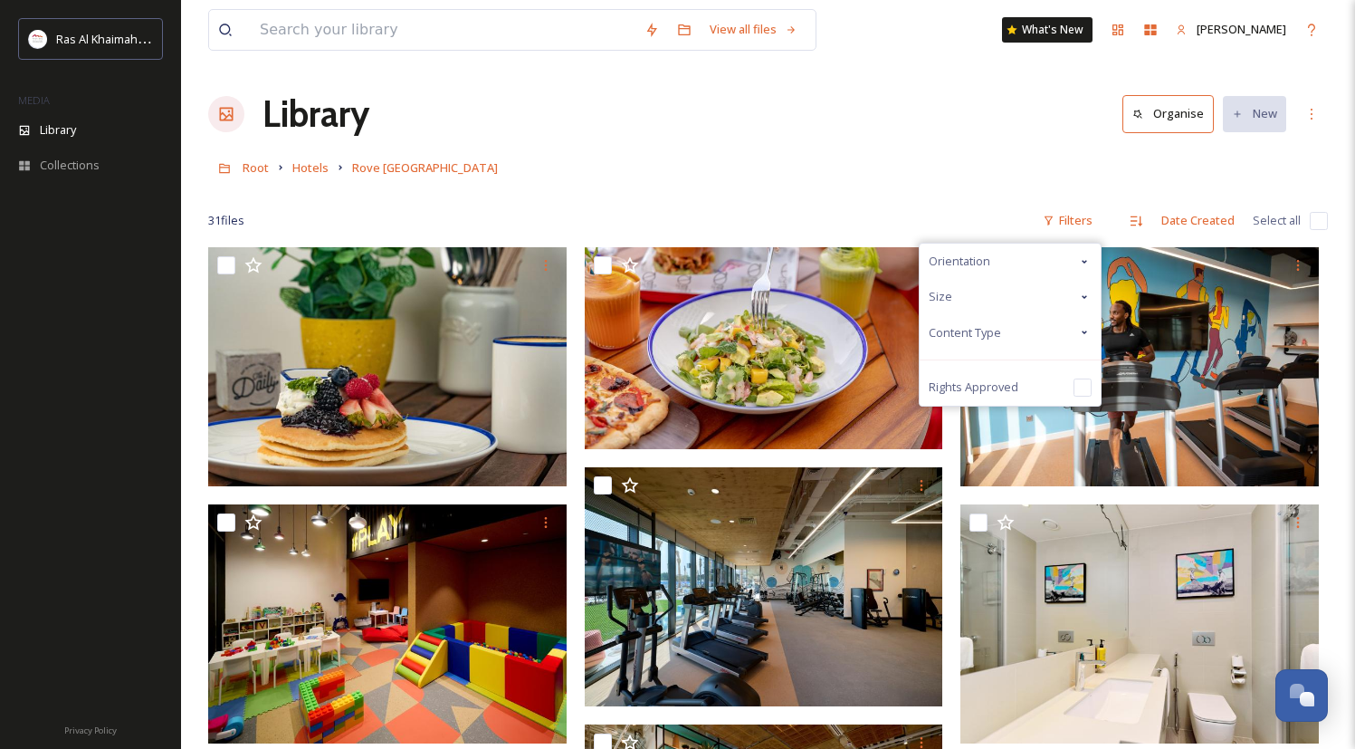
click at [995, 341] on div "Content Type" at bounding box center [1010, 332] width 181 height 35
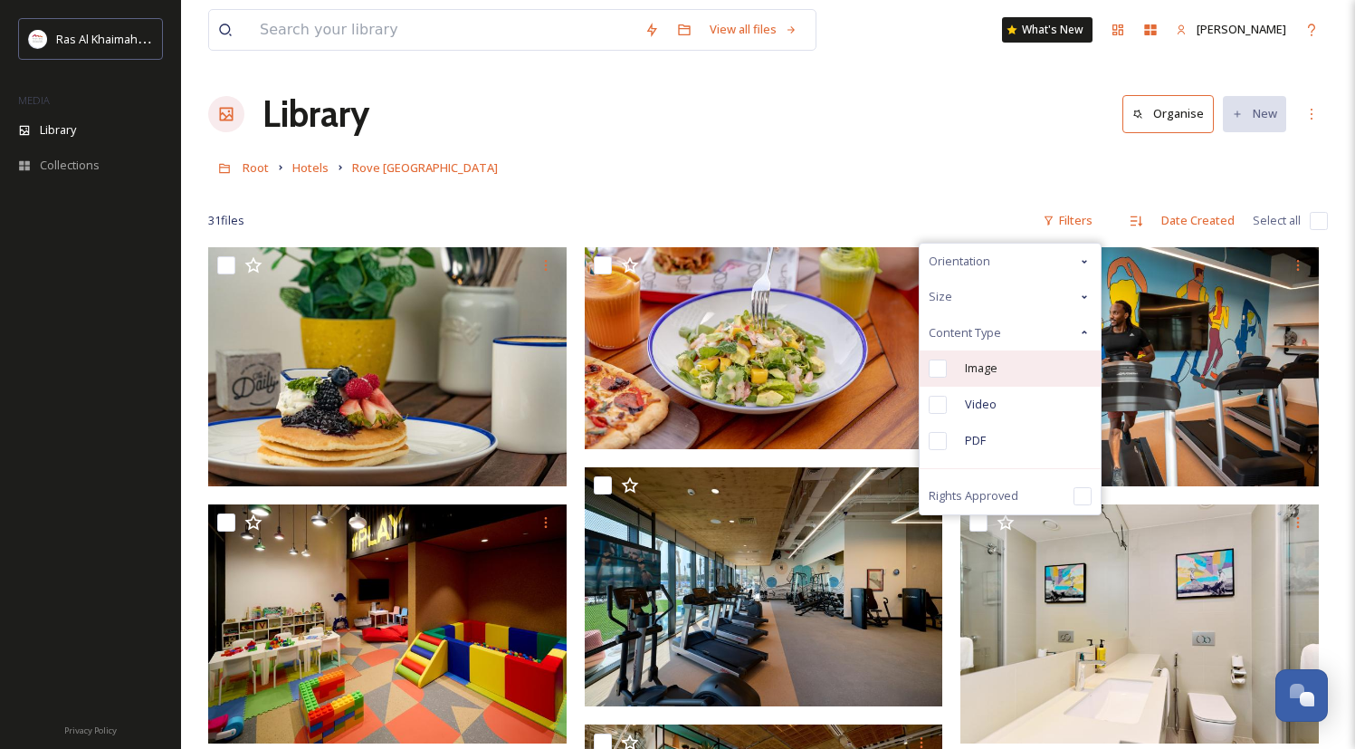
click at [1019, 366] on div "Image" at bounding box center [1010, 368] width 181 height 36
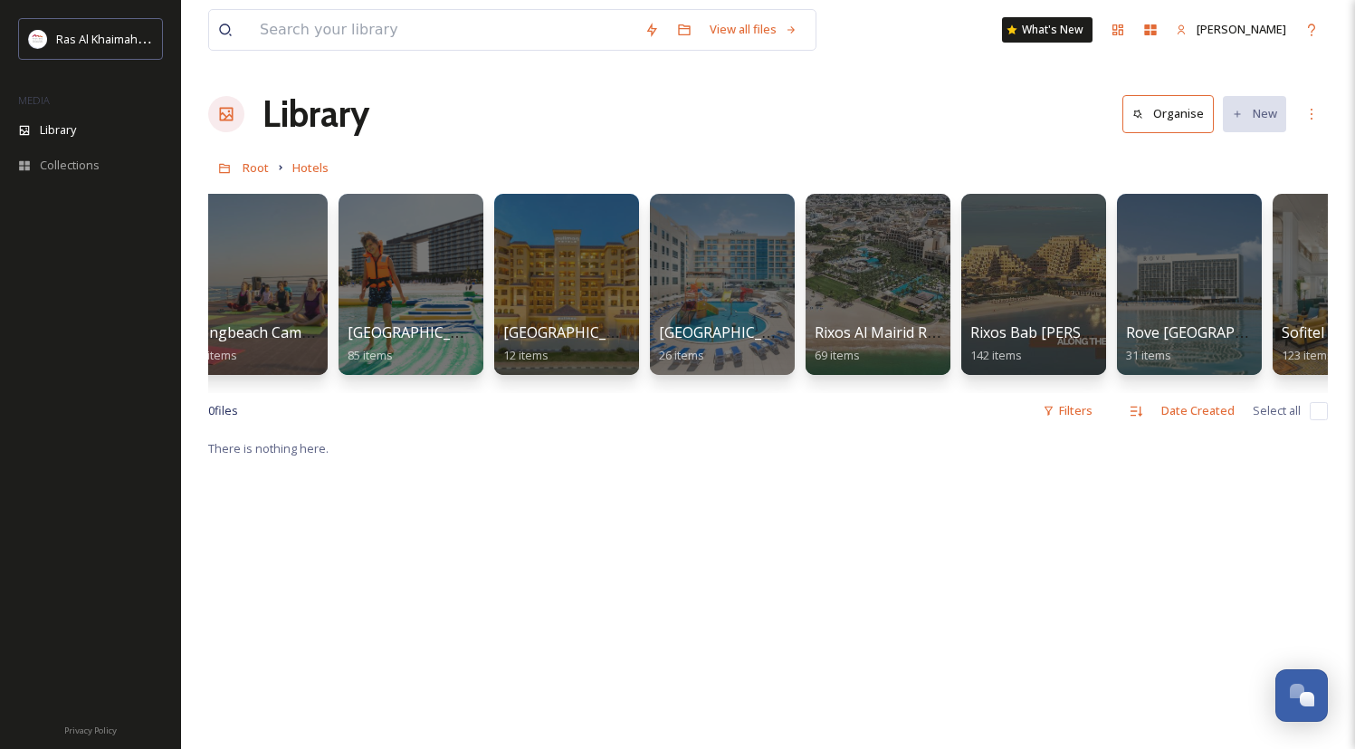
scroll to position [0, 1450]
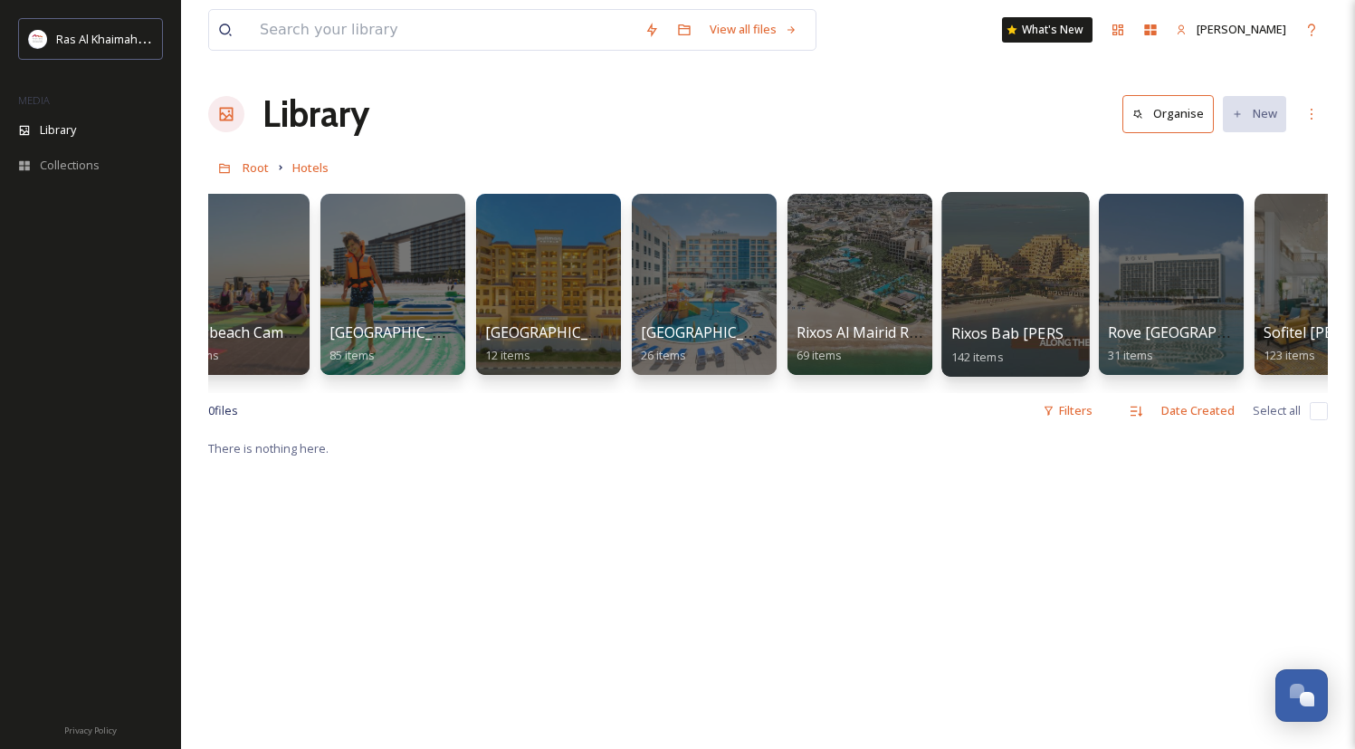
click at [999, 266] on div at bounding box center [1016, 284] width 148 height 185
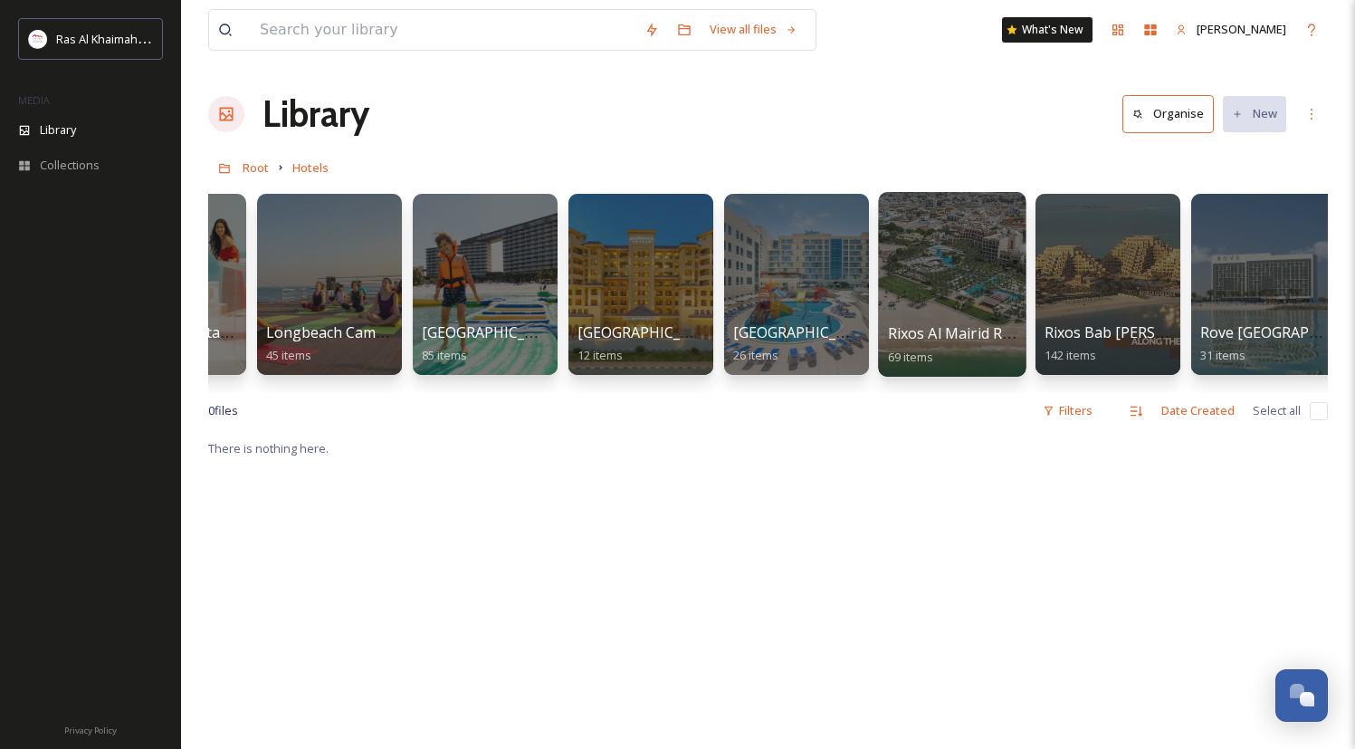
scroll to position [0, 1398]
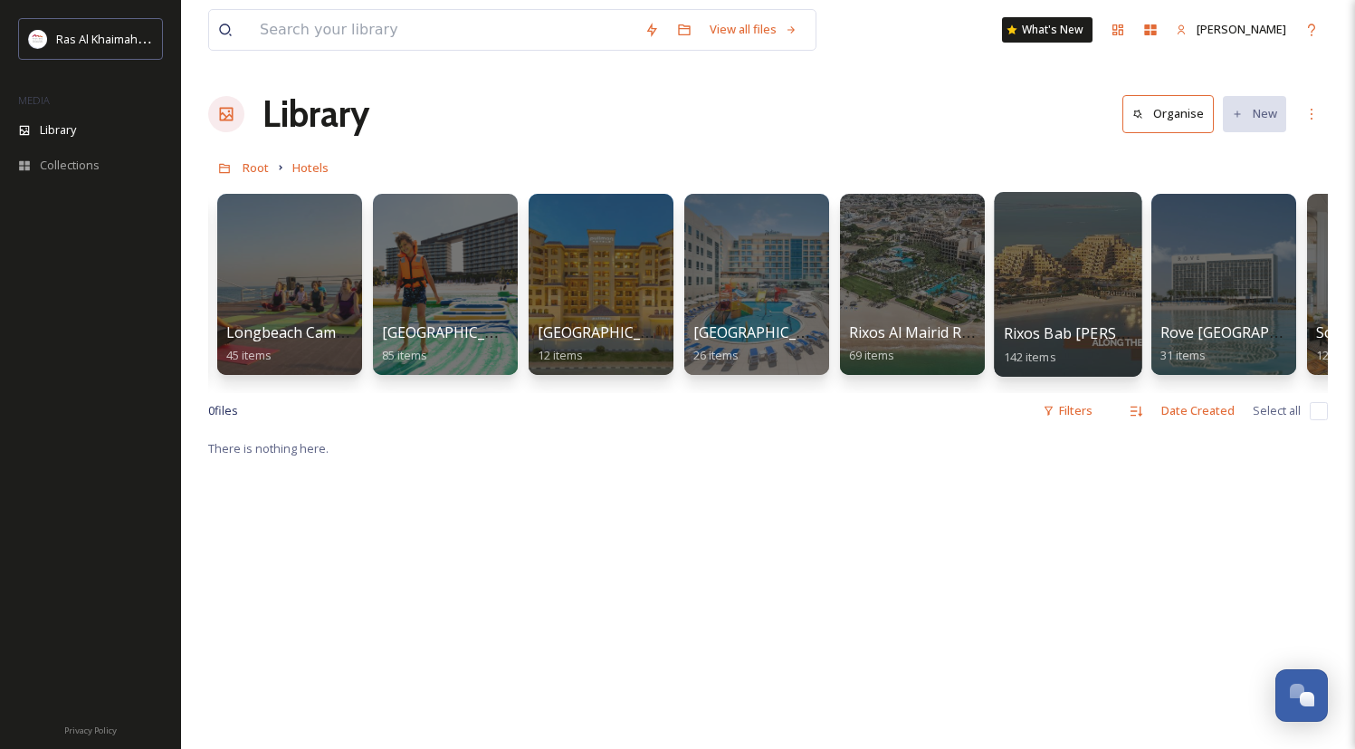
click at [1059, 269] on div at bounding box center [1068, 284] width 148 height 185
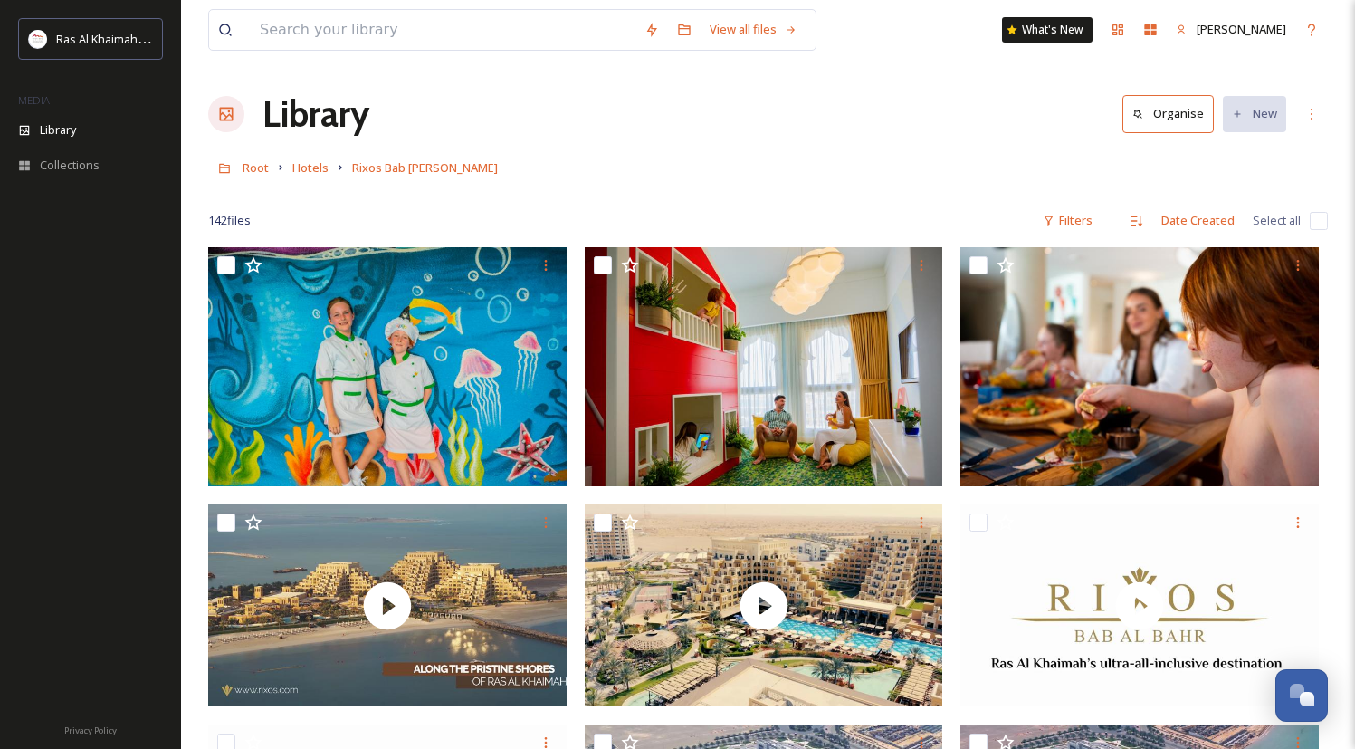
click at [1112, 228] on div "142 file s Filters Date Created Select all" at bounding box center [768, 220] width 1120 height 35
click at [1088, 218] on div "Filters" at bounding box center [1068, 220] width 68 height 35
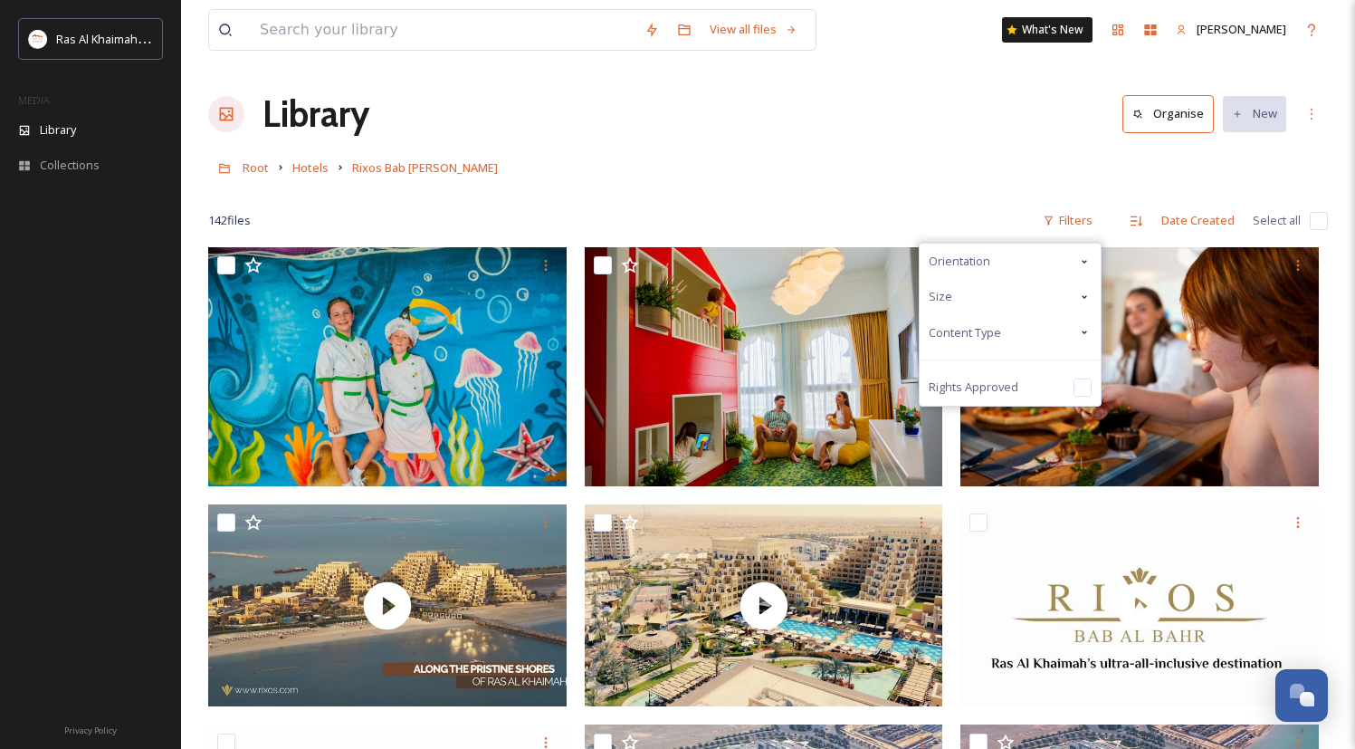
click at [1047, 325] on div "Content Type" at bounding box center [1010, 332] width 181 height 35
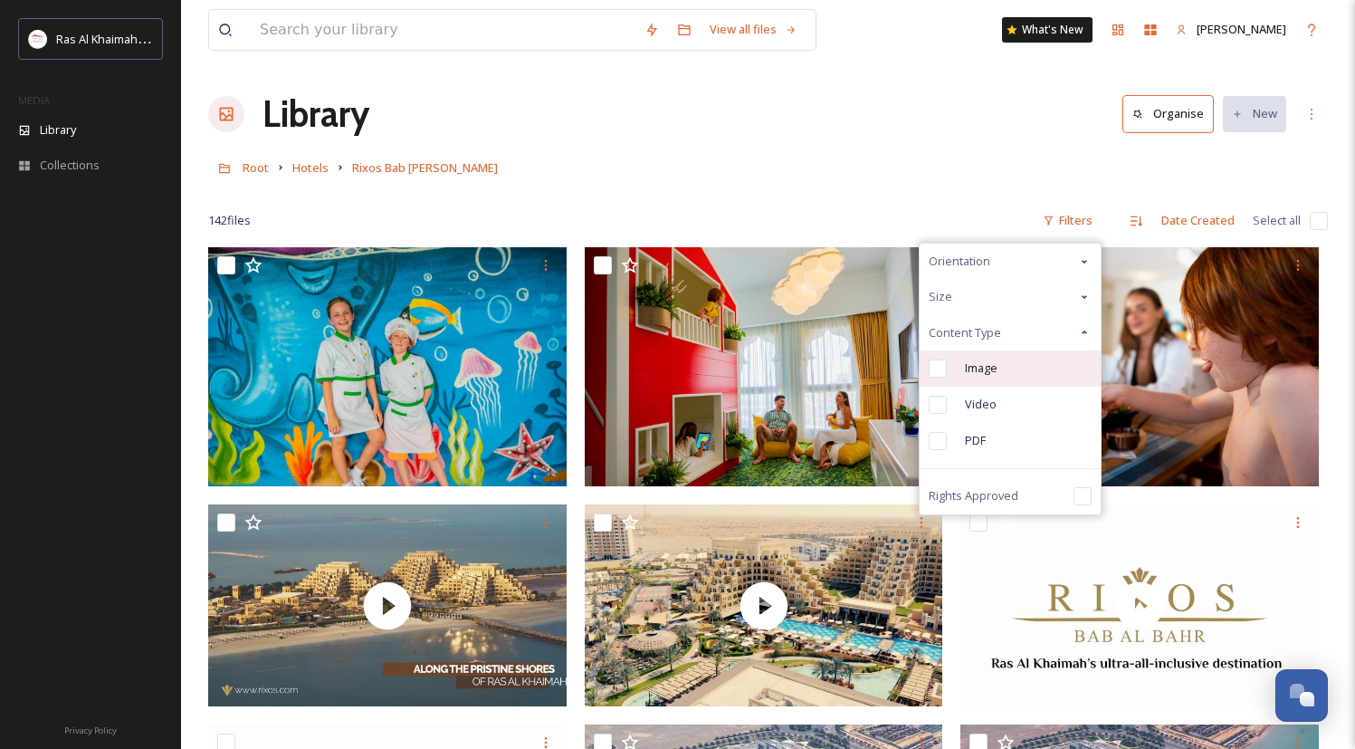
click at [1026, 366] on div "Image" at bounding box center [1010, 368] width 181 height 36
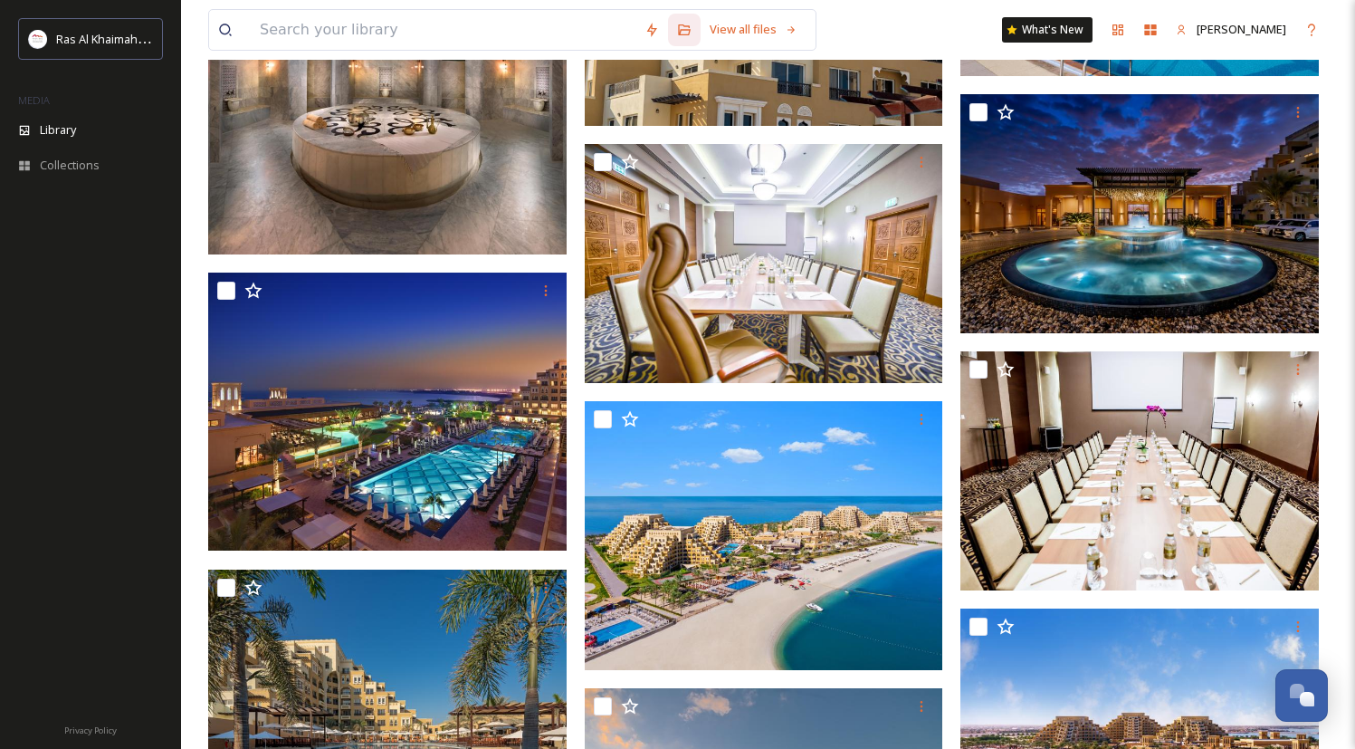
scroll to position [9673, 0]
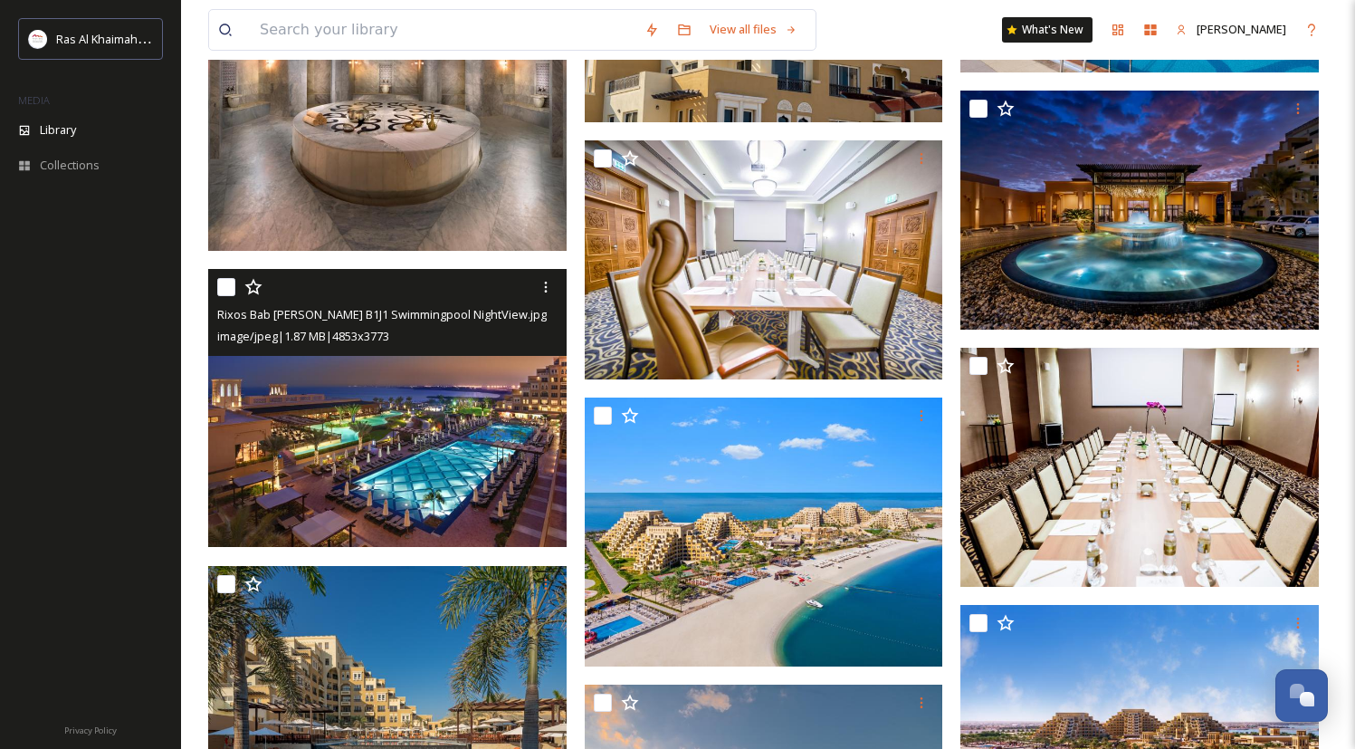
click at [458, 393] on img at bounding box center [387, 408] width 359 height 279
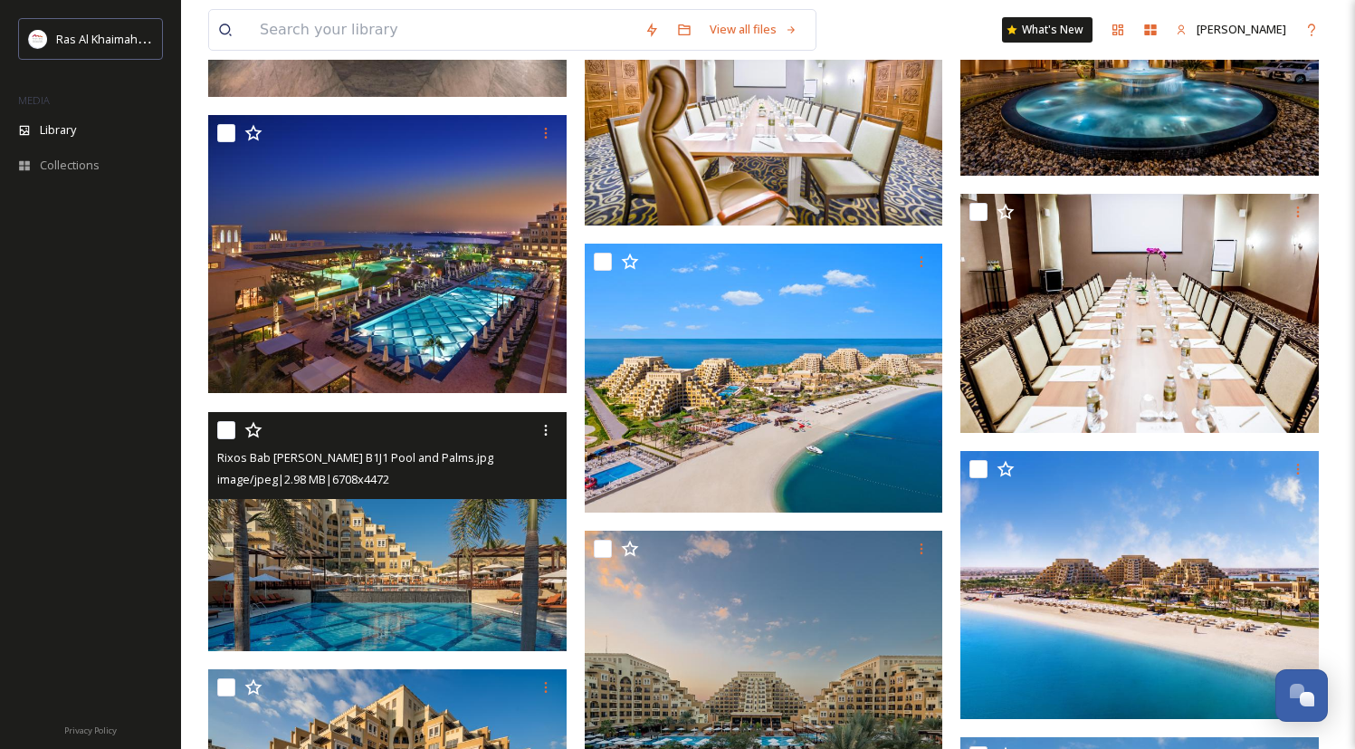
scroll to position [9840, 0]
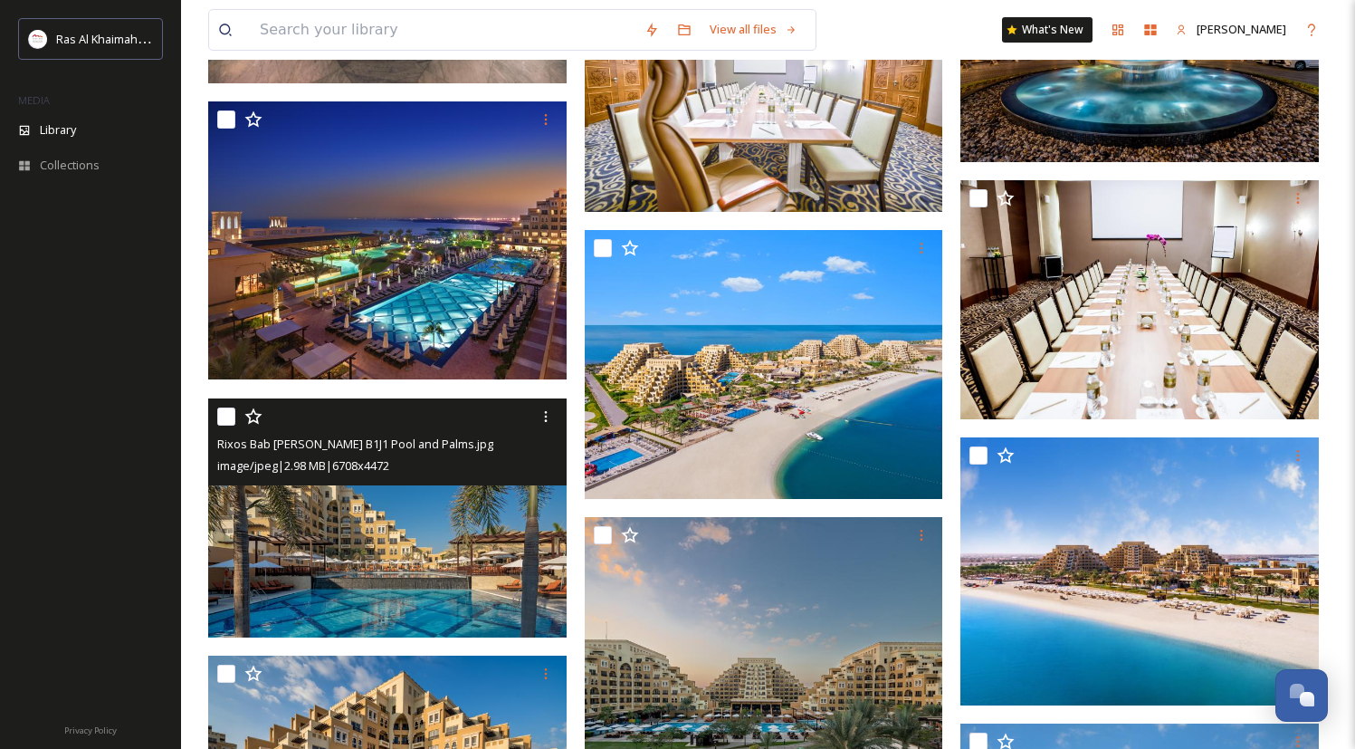
click at [417, 560] on img at bounding box center [387, 516] width 359 height 239
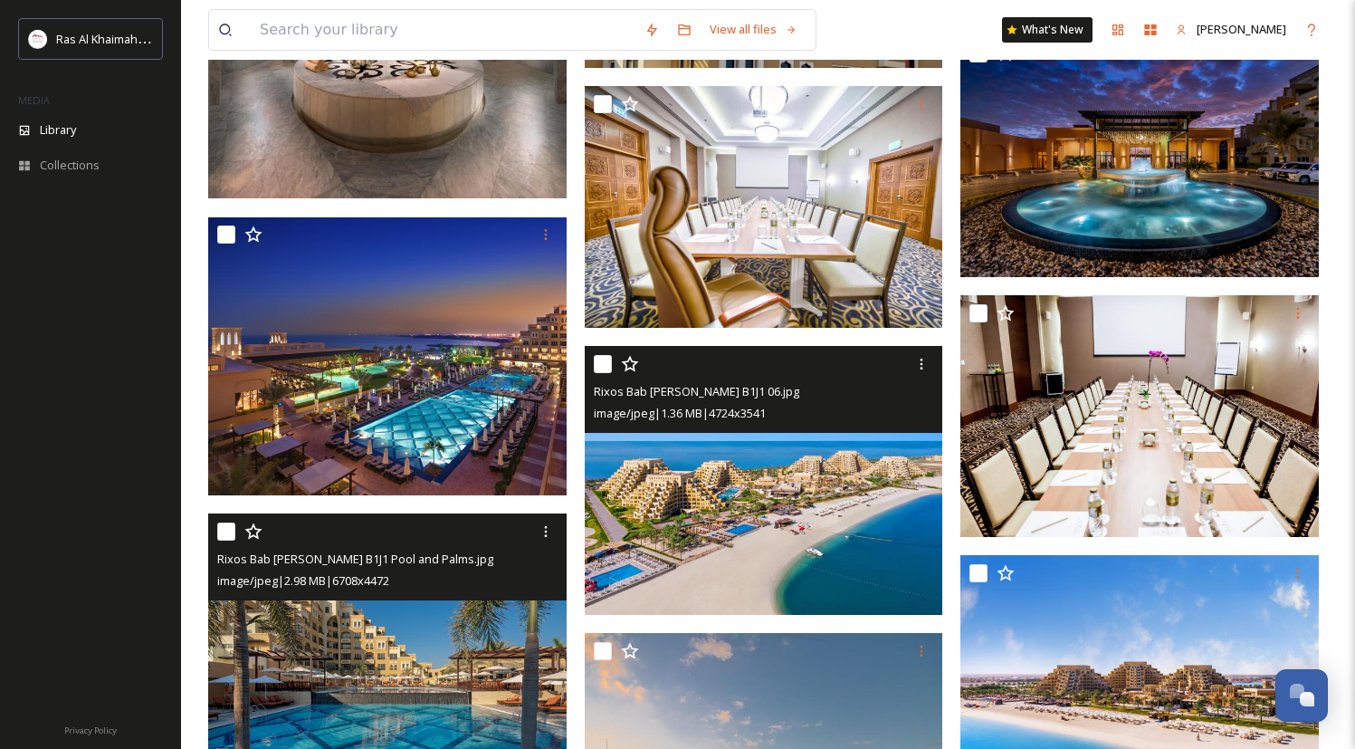
click at [749, 458] on img at bounding box center [764, 480] width 359 height 269
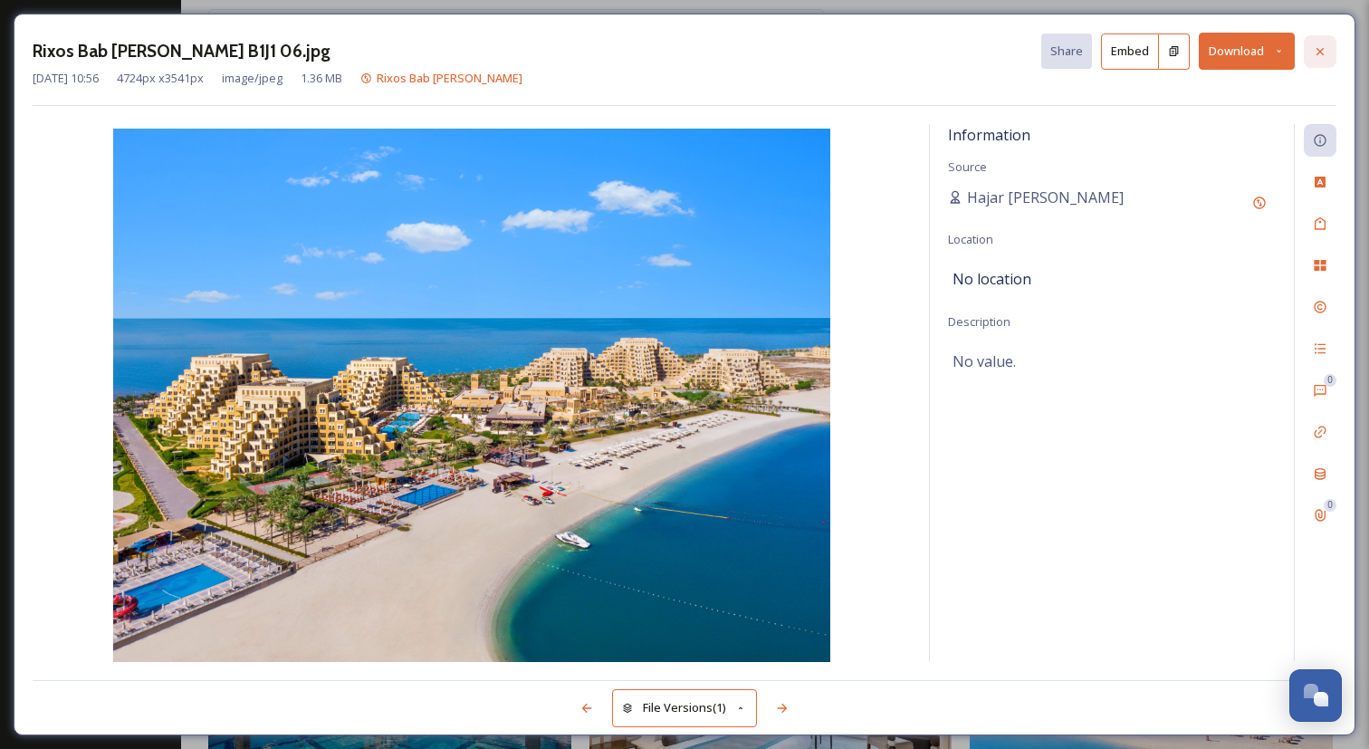
click at [1332, 52] on div at bounding box center [1320, 51] width 33 height 33
